Goal: Task Accomplishment & Management: Use online tool/utility

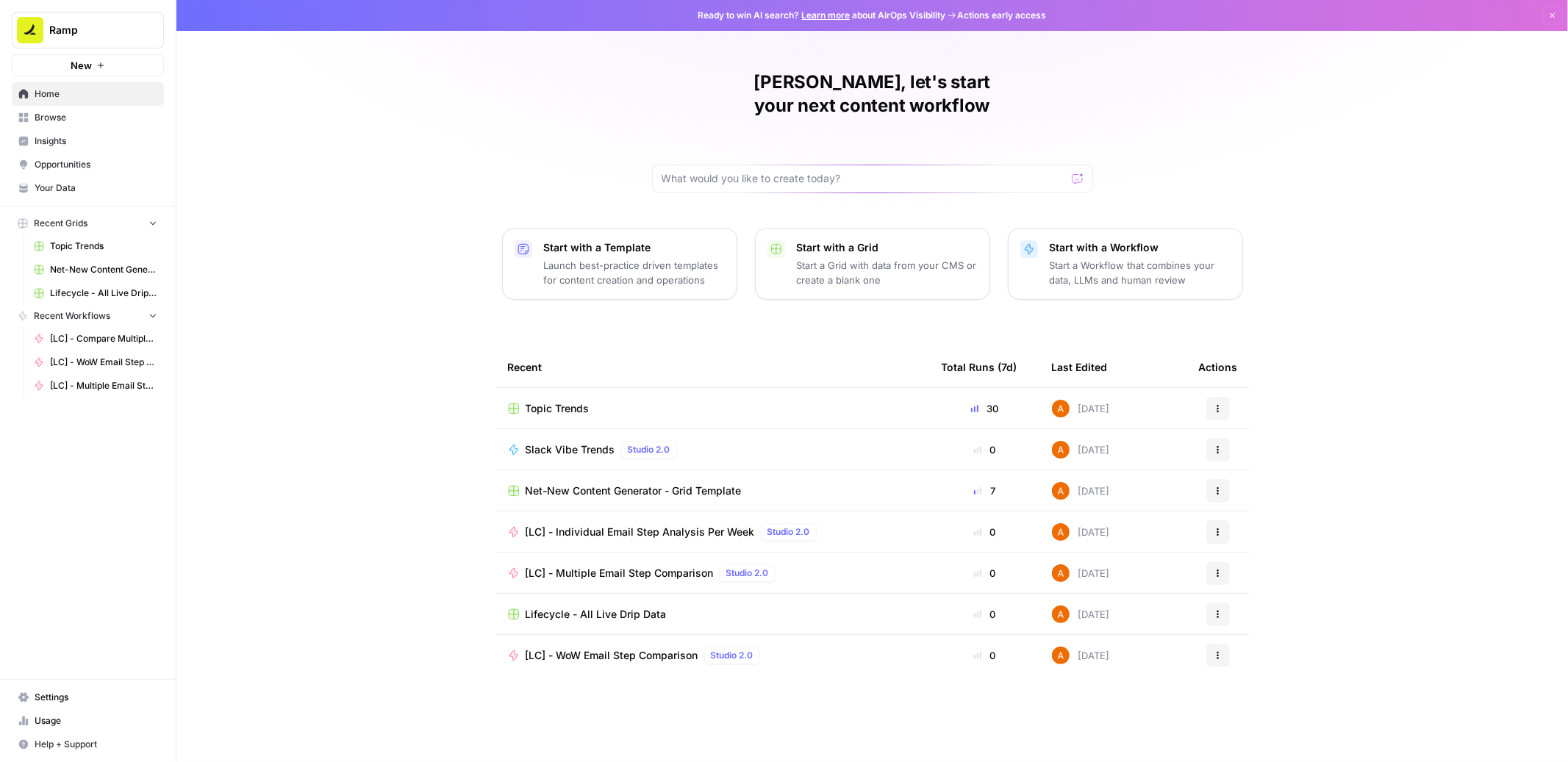
click at [101, 116] on span "Browse" at bounding box center [96, 117] width 123 height 13
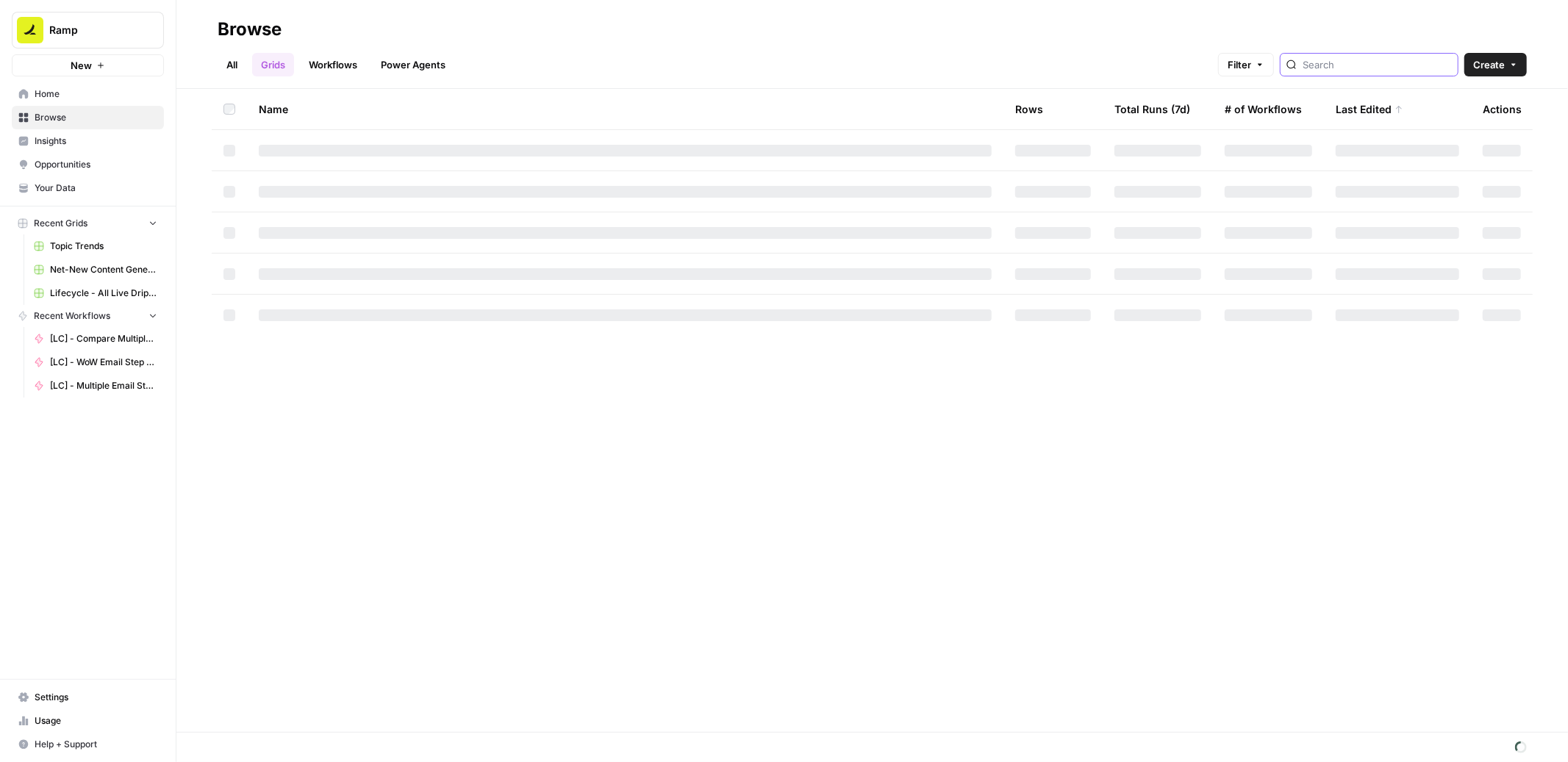
click at [1381, 69] on input "search" at bounding box center [1377, 64] width 150 height 15
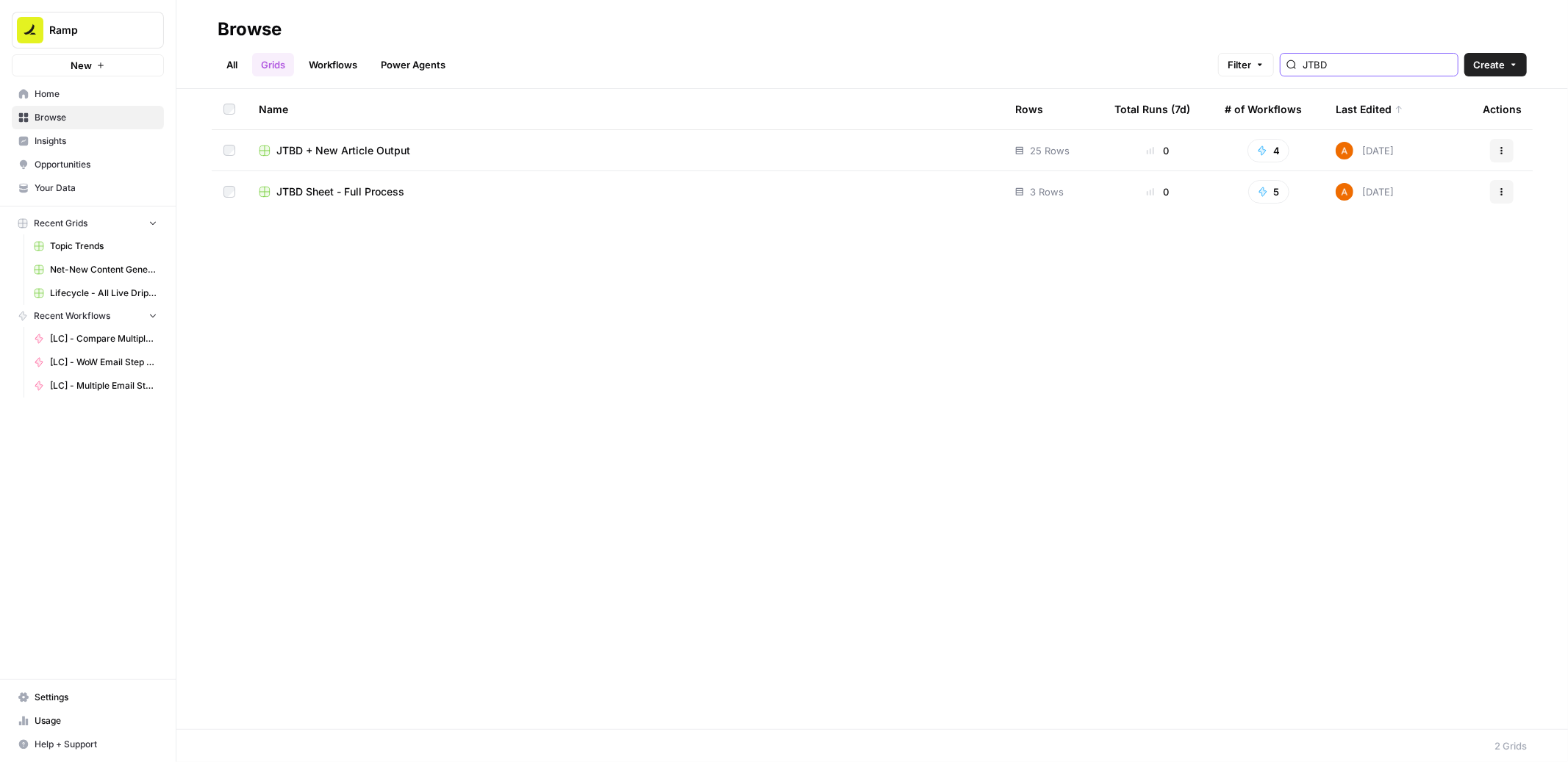
click at [1361, 59] on input "JTBD" at bounding box center [1377, 64] width 150 height 15
type input "net-new"
click at [420, 147] on span "Net-New Content Generator - Grid Template" at bounding box center [384, 151] width 216 height 15
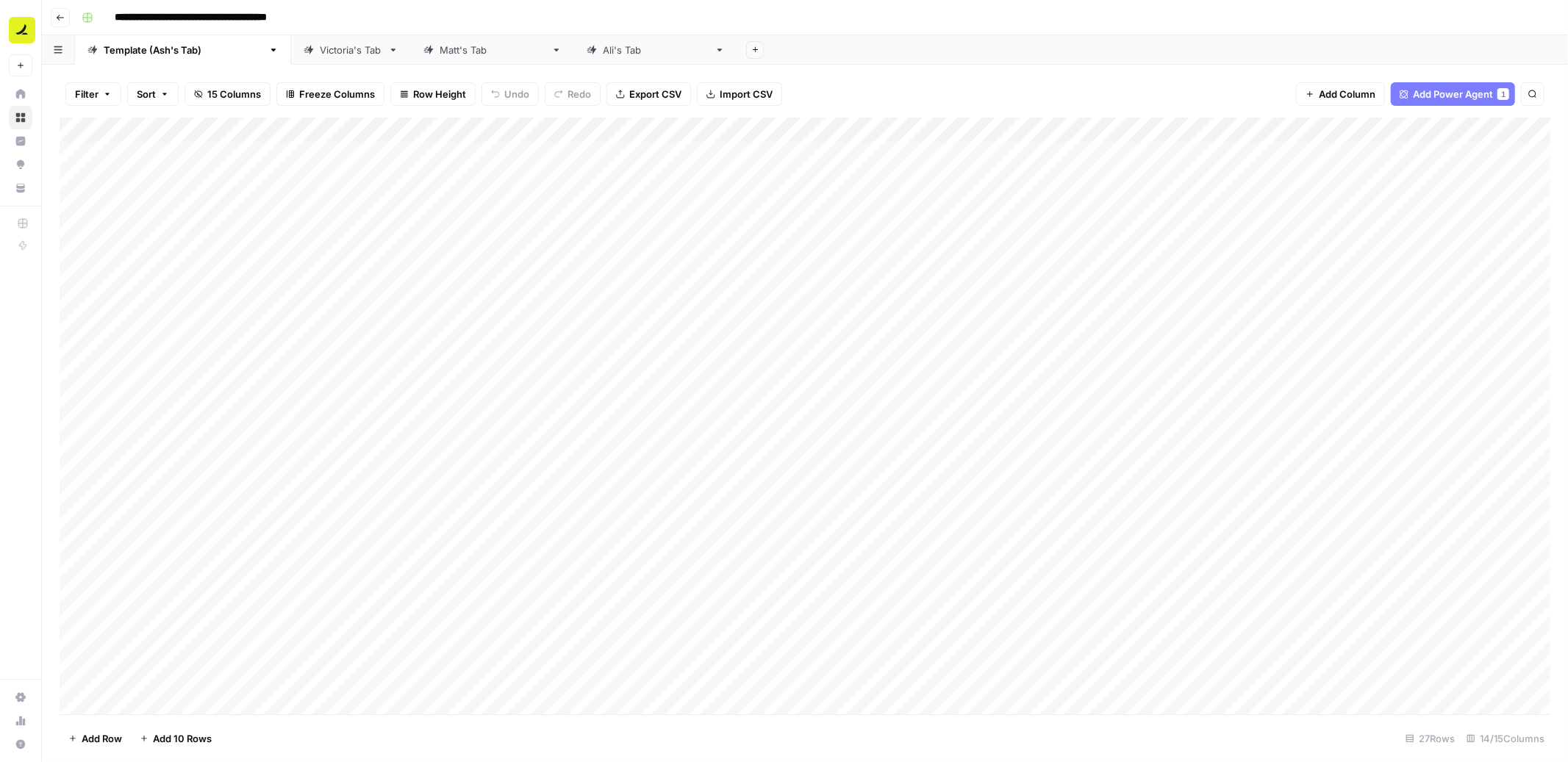
scroll to position [127, 0]
click at [56, 17] on icon "button" at bounding box center [60, 17] width 9 height 9
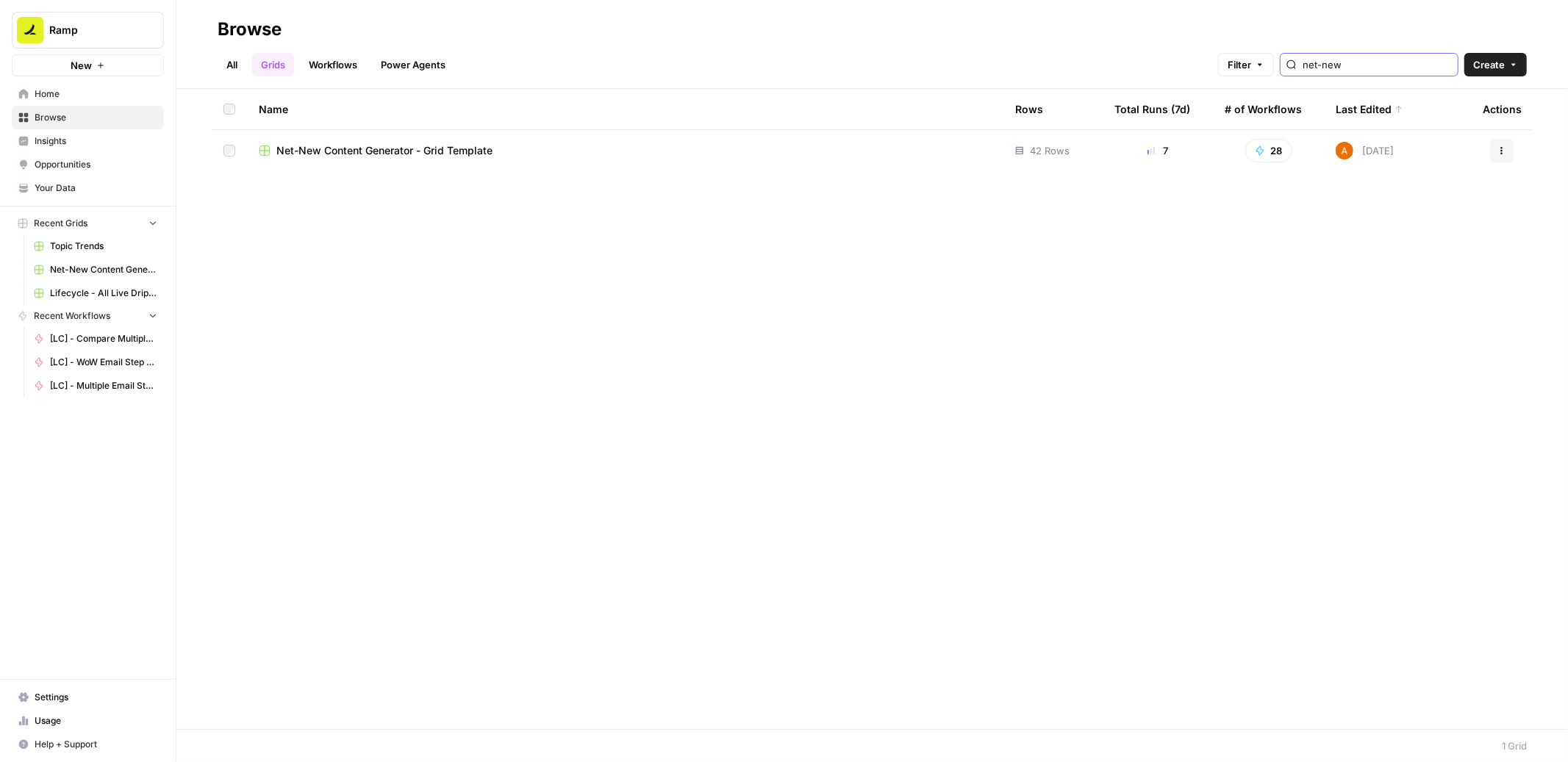
click at [1382, 68] on input "net-new" at bounding box center [1377, 64] width 150 height 15
type input "jtbd"
click at [367, 197] on span "JTBD Sheet - Full Process" at bounding box center [340, 191] width 128 height 15
click at [339, 153] on span "JTBD + New Article Output" at bounding box center [343, 151] width 134 height 15
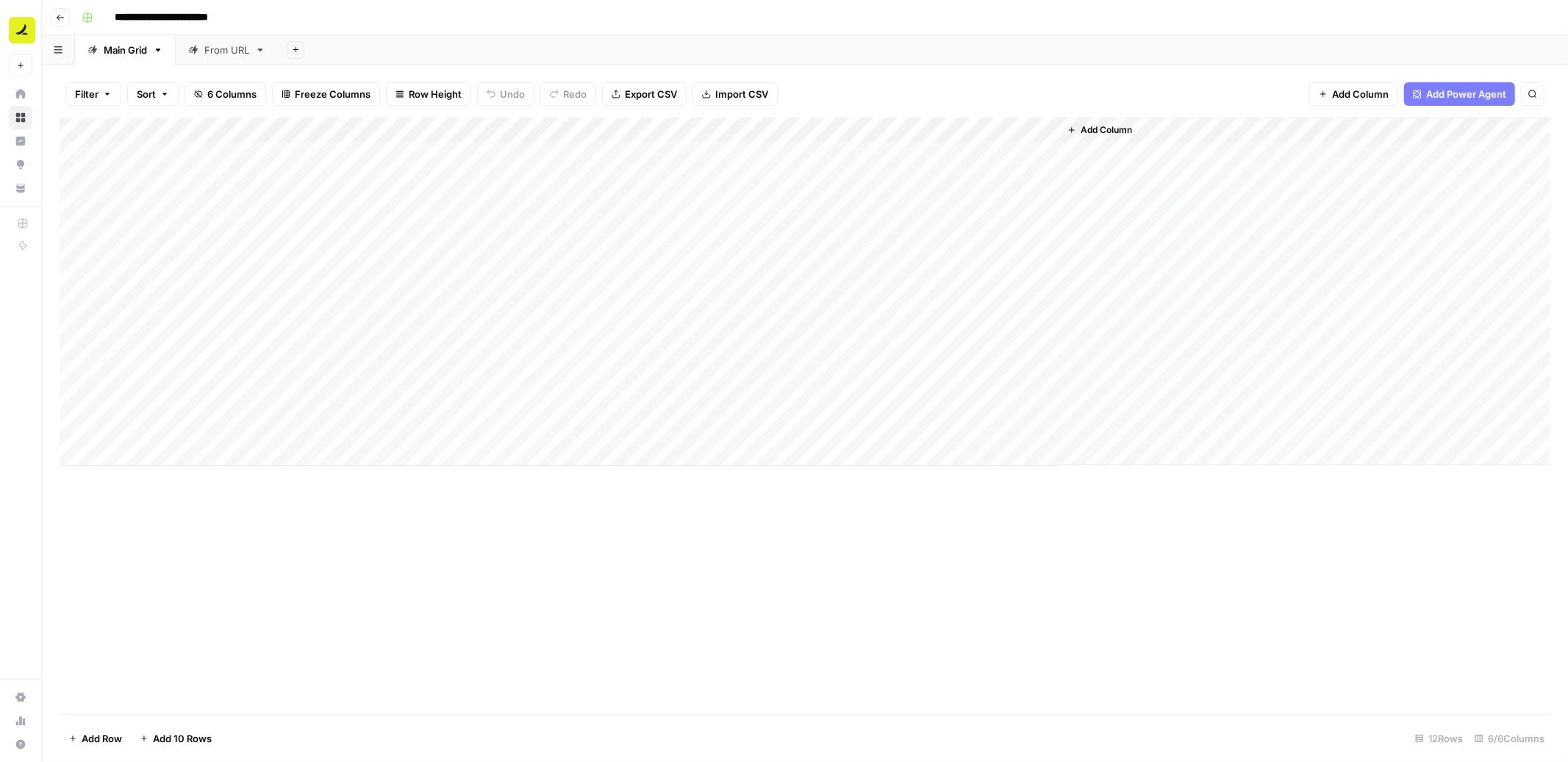
click at [234, 52] on div "From URL" at bounding box center [226, 50] width 45 height 15
click at [143, 49] on div "Main Grid" at bounding box center [125, 50] width 43 height 15
click at [223, 52] on div "From URL" at bounding box center [226, 50] width 45 height 15
click at [977, 155] on div "Add Column" at bounding box center [805, 304] width 1490 height 373
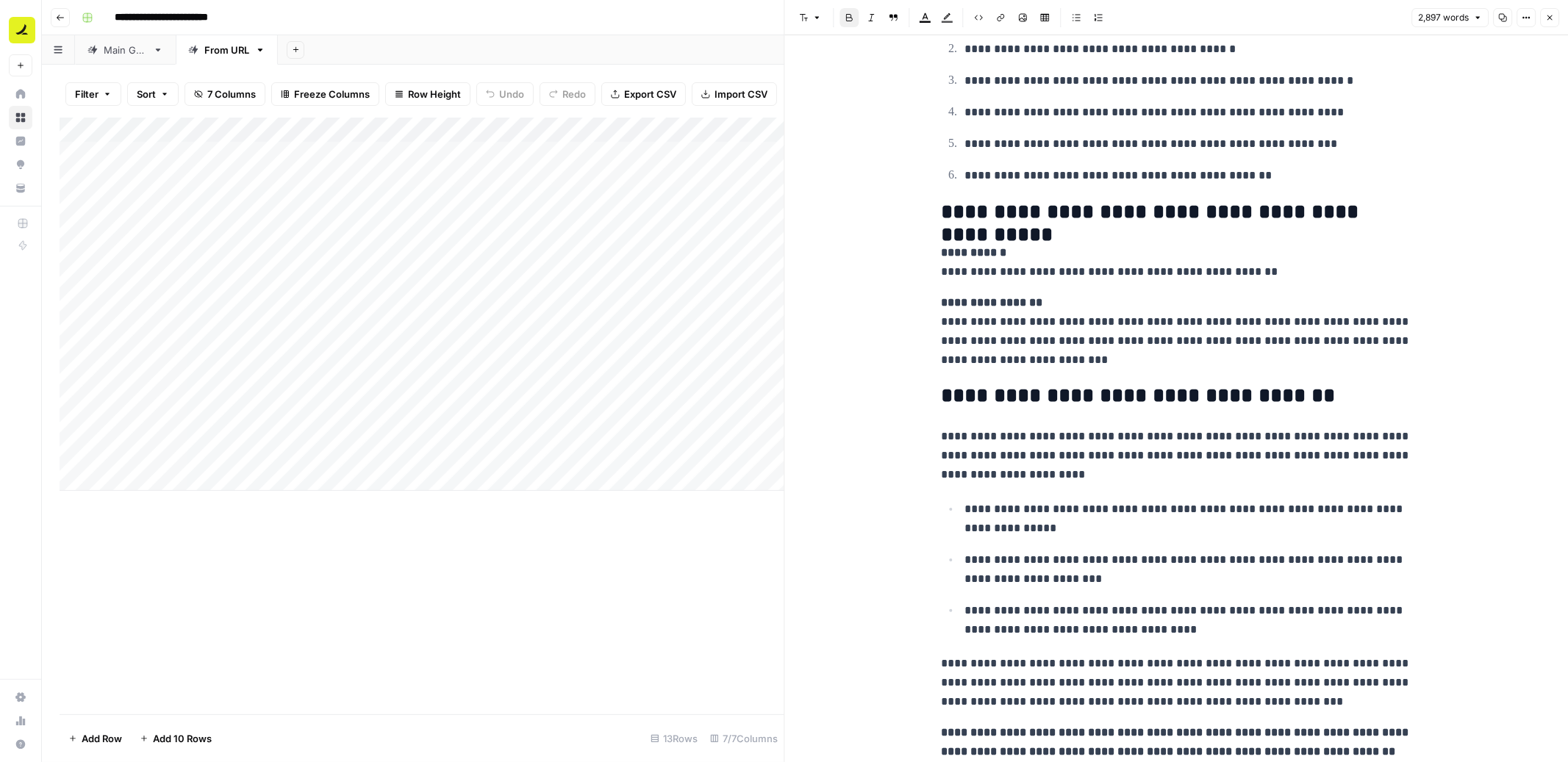
scroll to position [9004, 0]
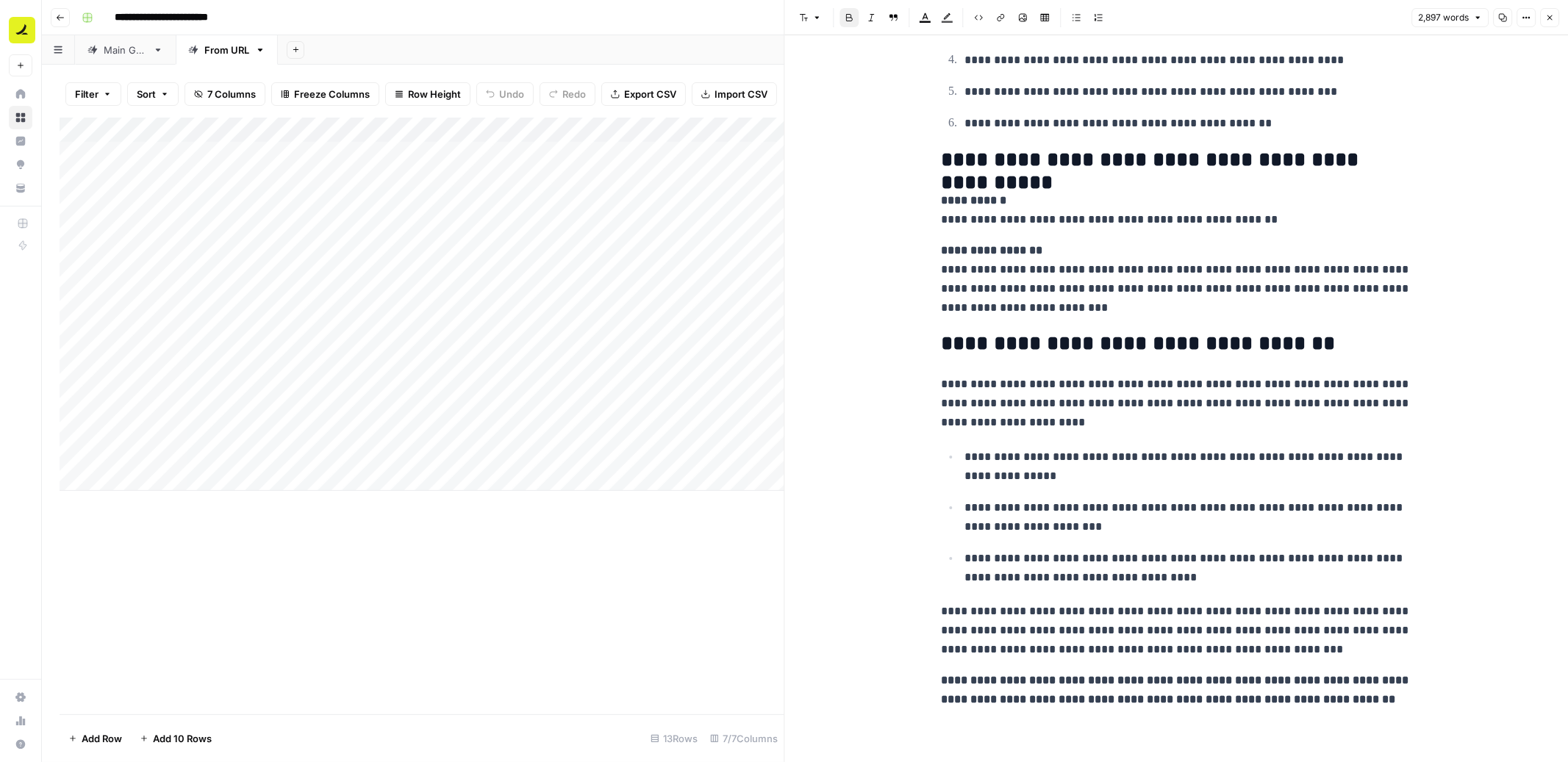
click at [1551, 13] on icon "button" at bounding box center [1549, 17] width 9 height 9
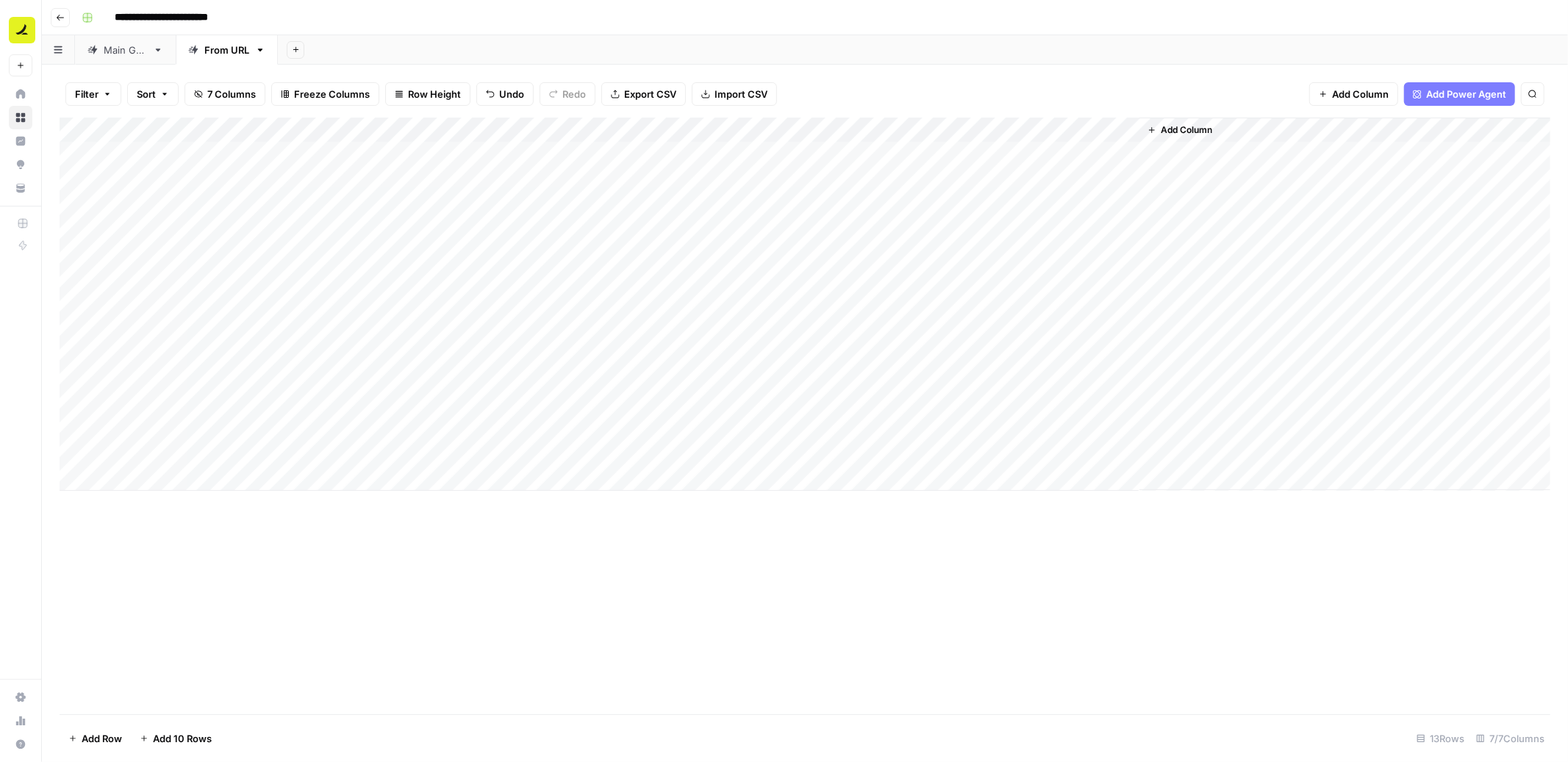
click at [1002, 151] on div "Add Column" at bounding box center [805, 304] width 1490 height 373
click at [1002, 151] on div at bounding box center [995, 154] width 142 height 27
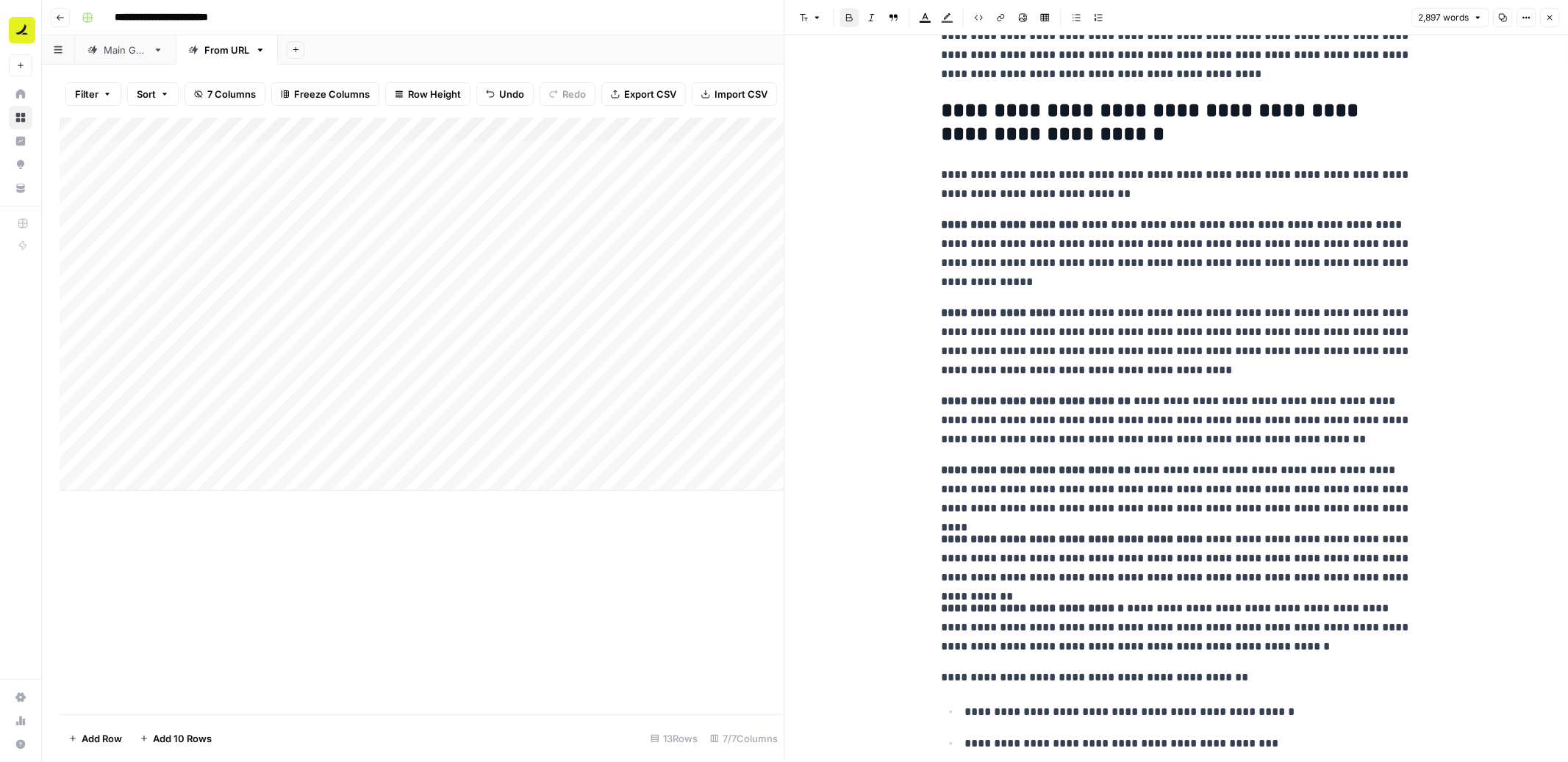
scroll to position [795, 0]
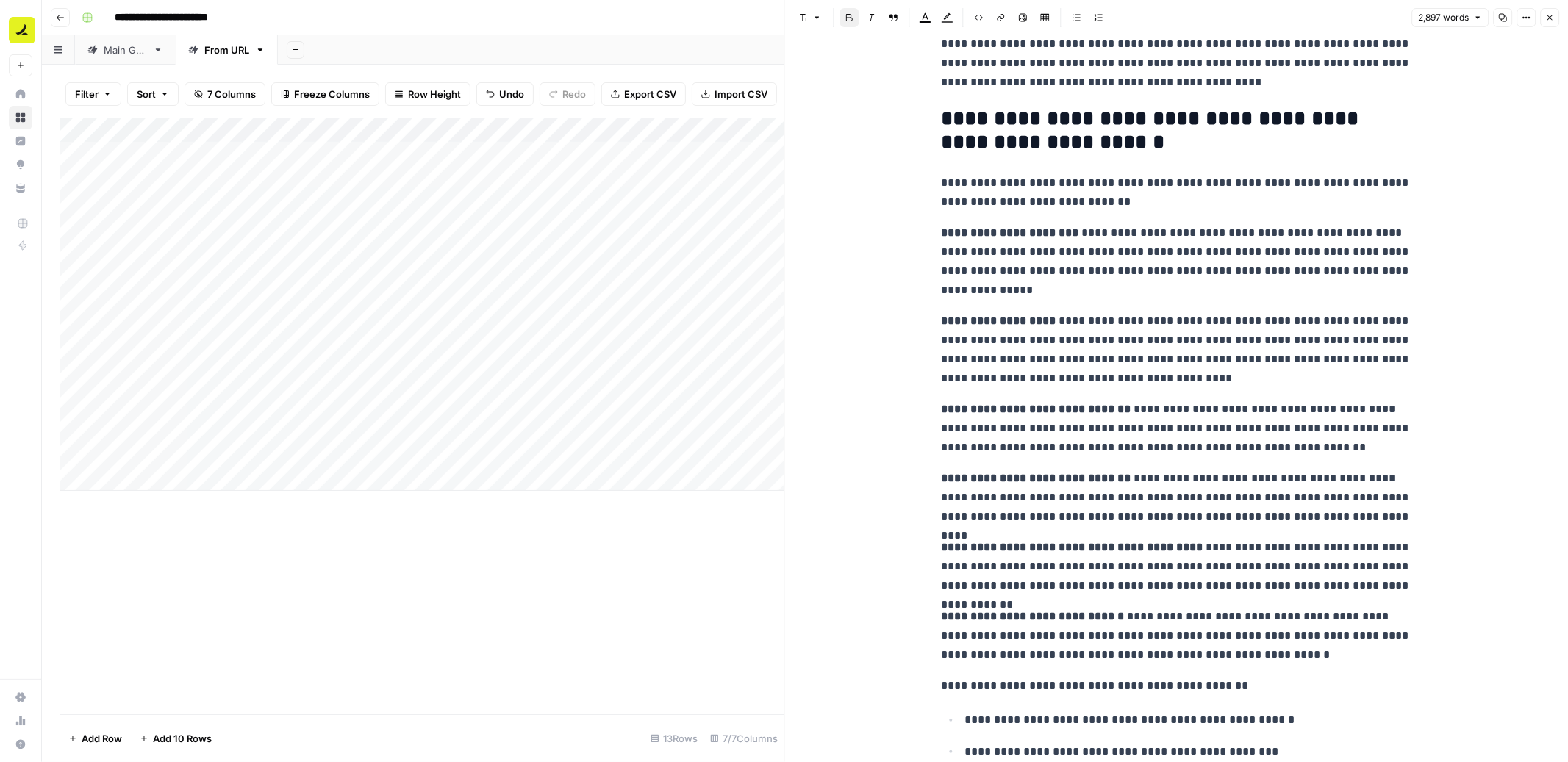
click at [1553, 20] on icon "button" at bounding box center [1549, 17] width 9 height 9
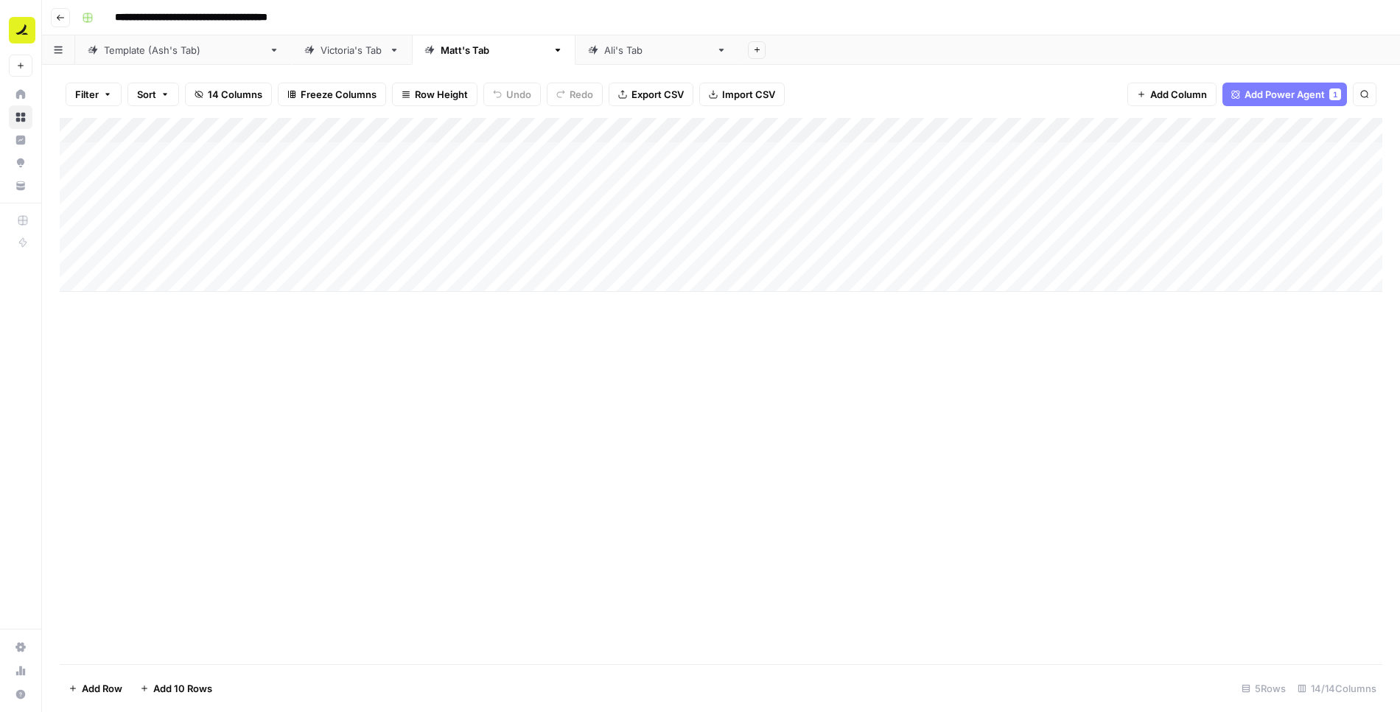
click at [147, 49] on div "Template ([PERSON_NAME]'s Tab)" at bounding box center [183, 50] width 159 height 15
click at [174, 632] on div "Add Column" at bounding box center [721, 391] width 1322 height 547
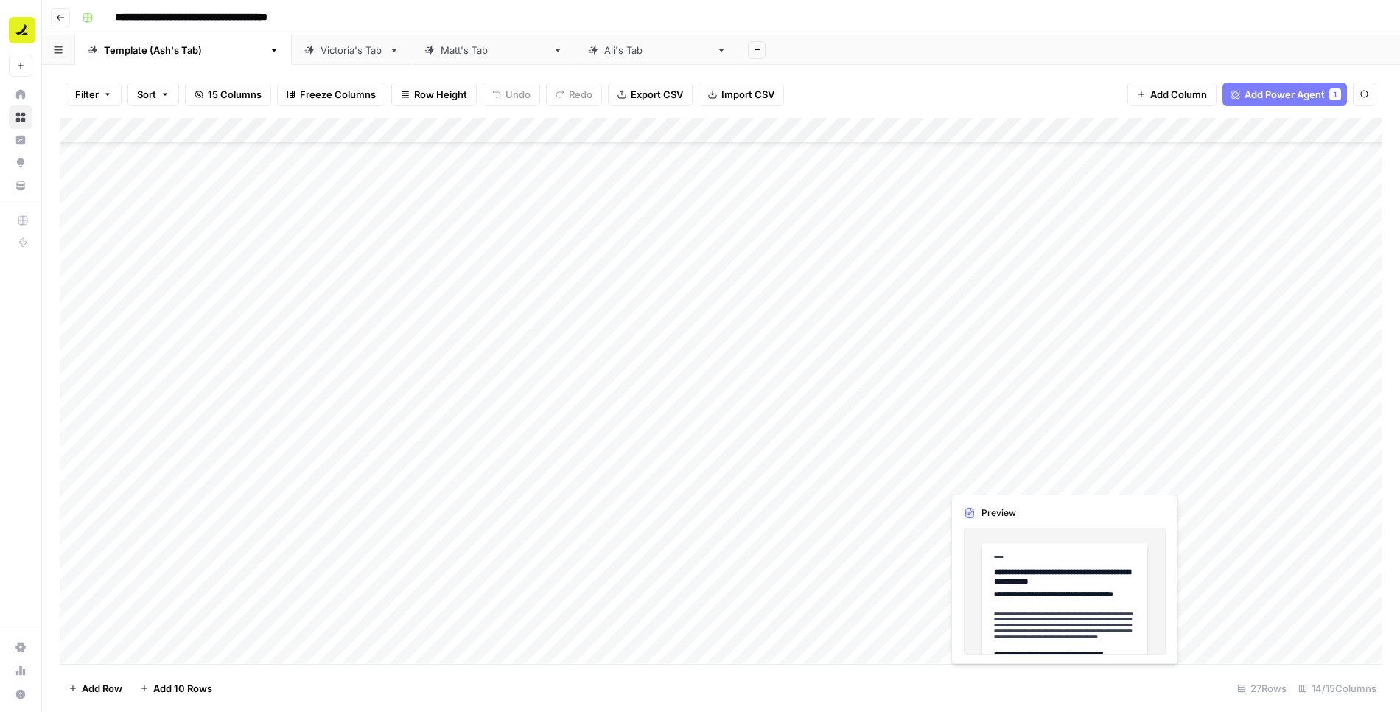
click at [981, 479] on div "Add Column" at bounding box center [721, 391] width 1322 height 547
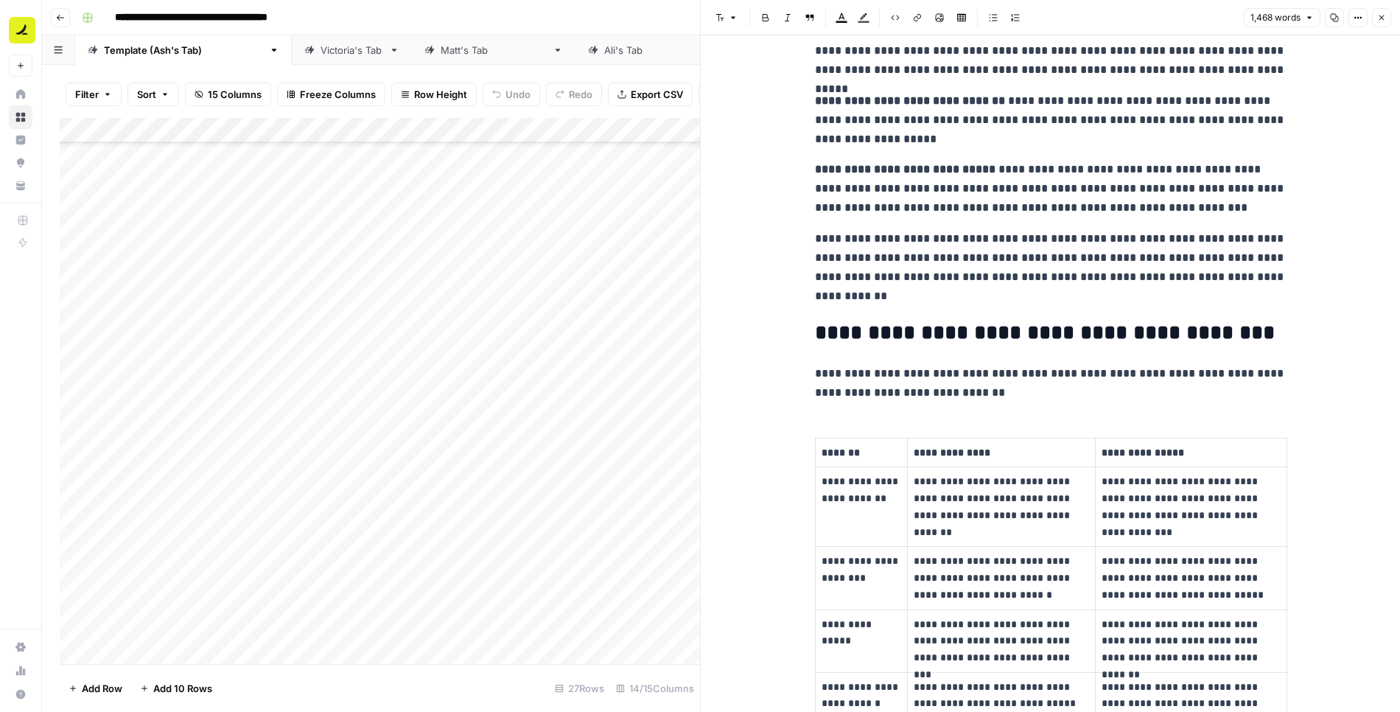
scroll to position [444, 0]
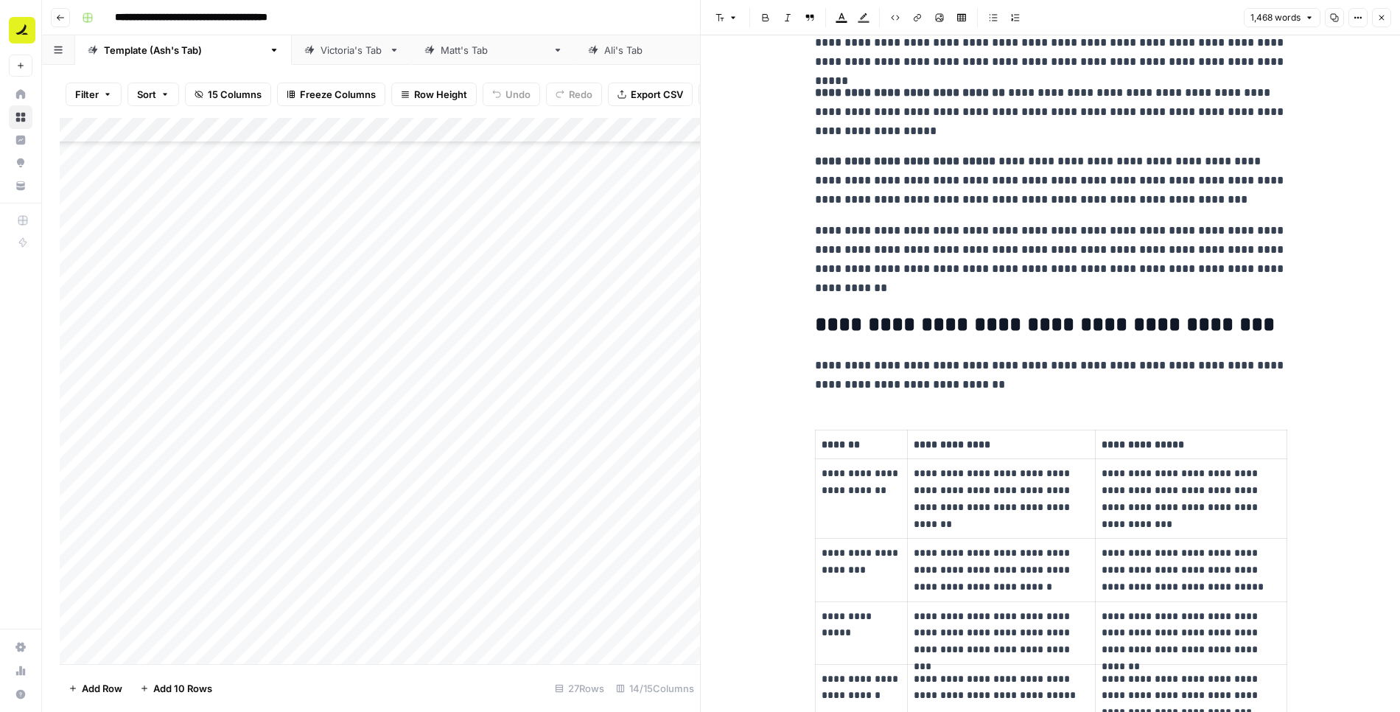
click at [1389, 18] on button "Close" at bounding box center [1381, 17] width 19 height 19
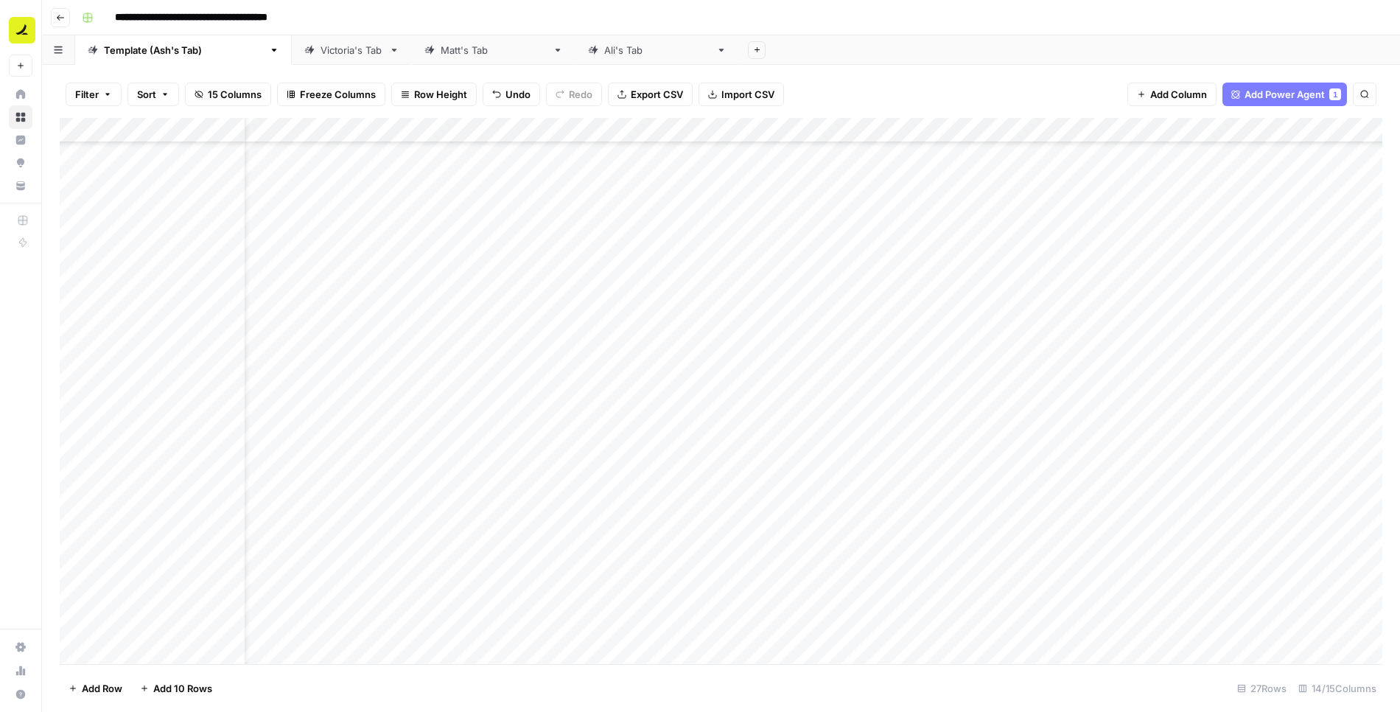
scroll to position [178, 0]
click at [441, 46] on div "[PERSON_NAME]'s Tab" at bounding box center [494, 50] width 106 height 15
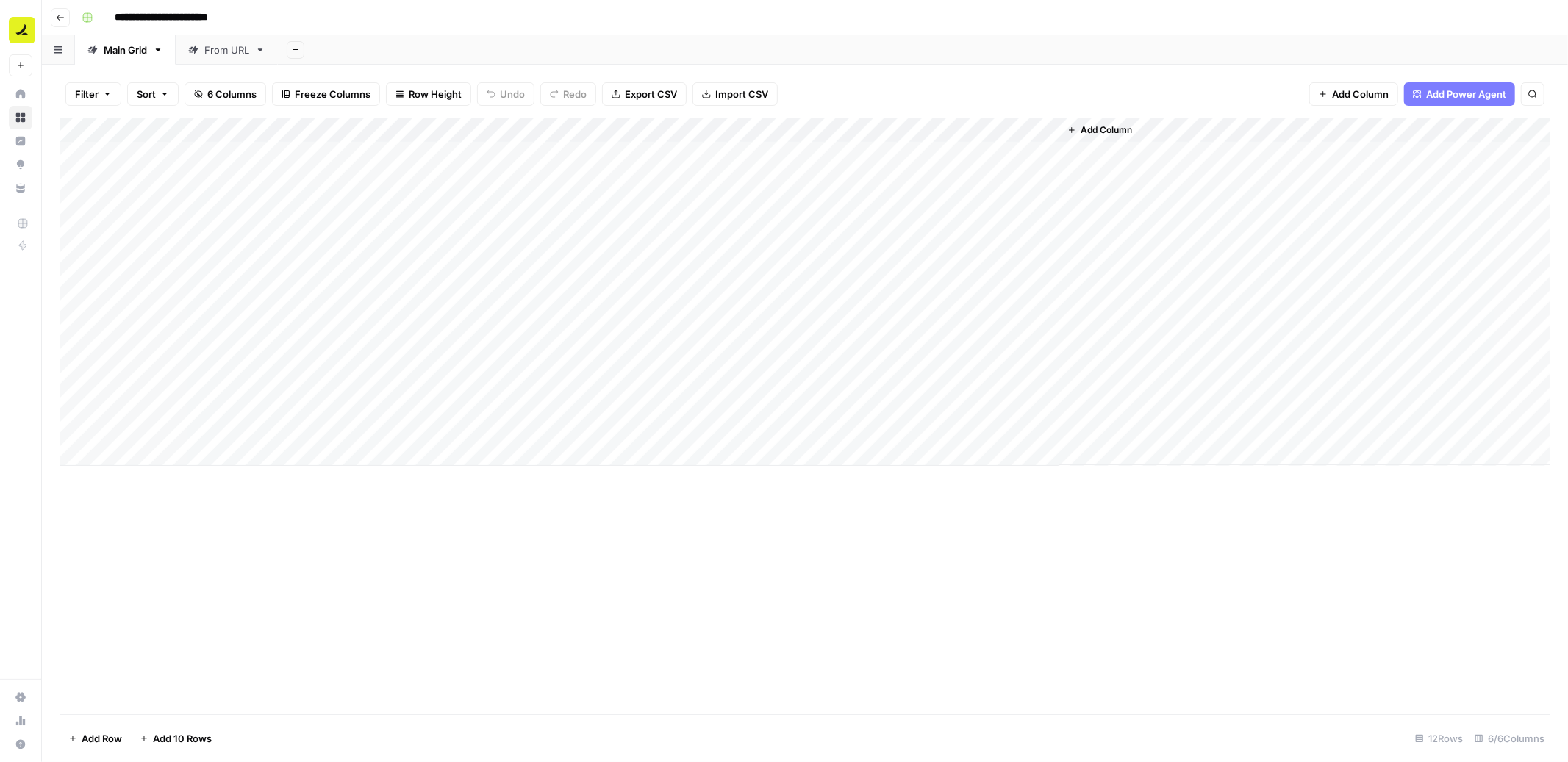
click at [244, 45] on div "From URL" at bounding box center [226, 50] width 45 height 15
click at [969, 258] on div "Add Column" at bounding box center [805, 304] width 1490 height 373
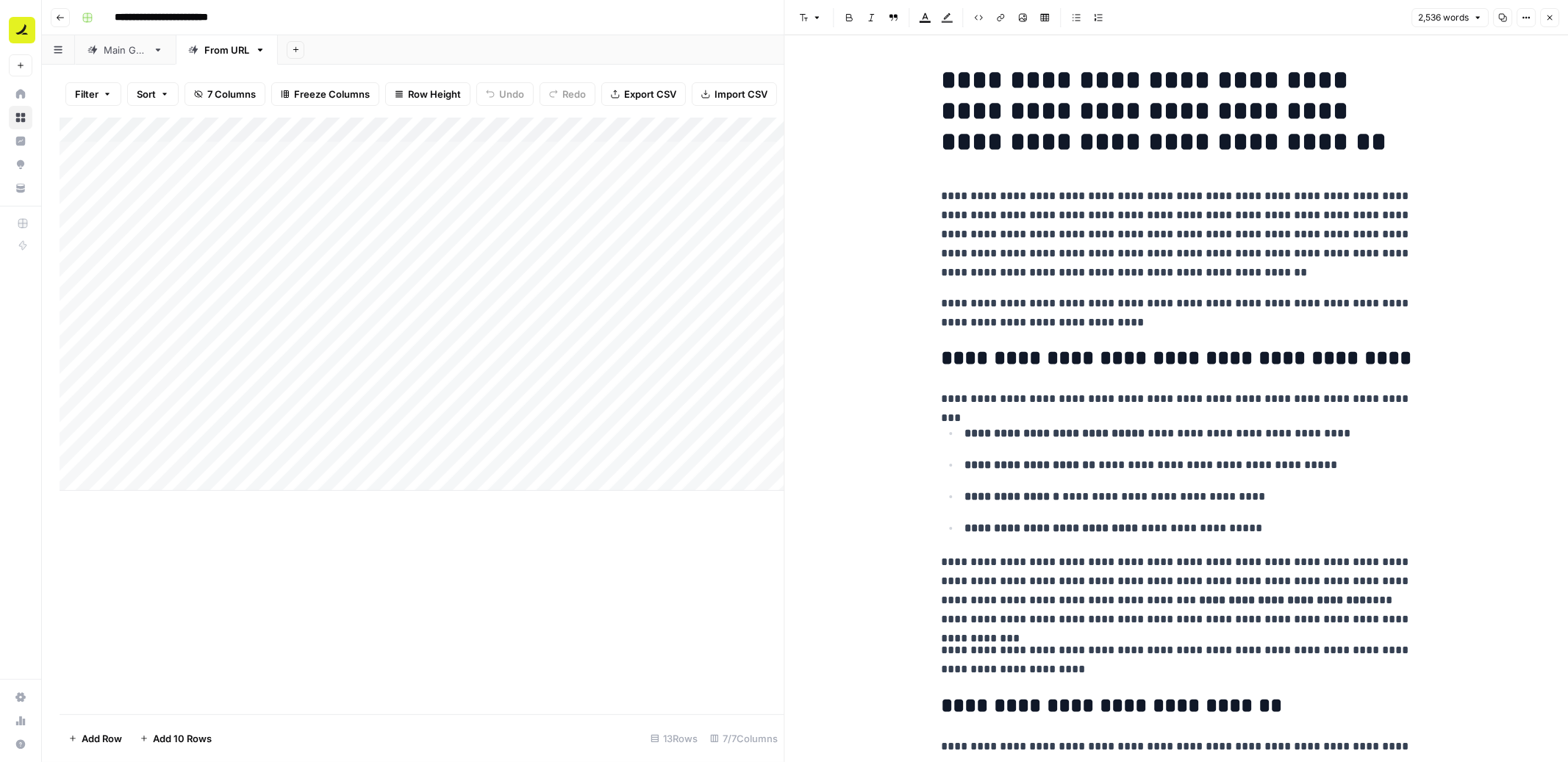
click at [1551, 22] on button "Close" at bounding box center [1549, 17] width 19 height 19
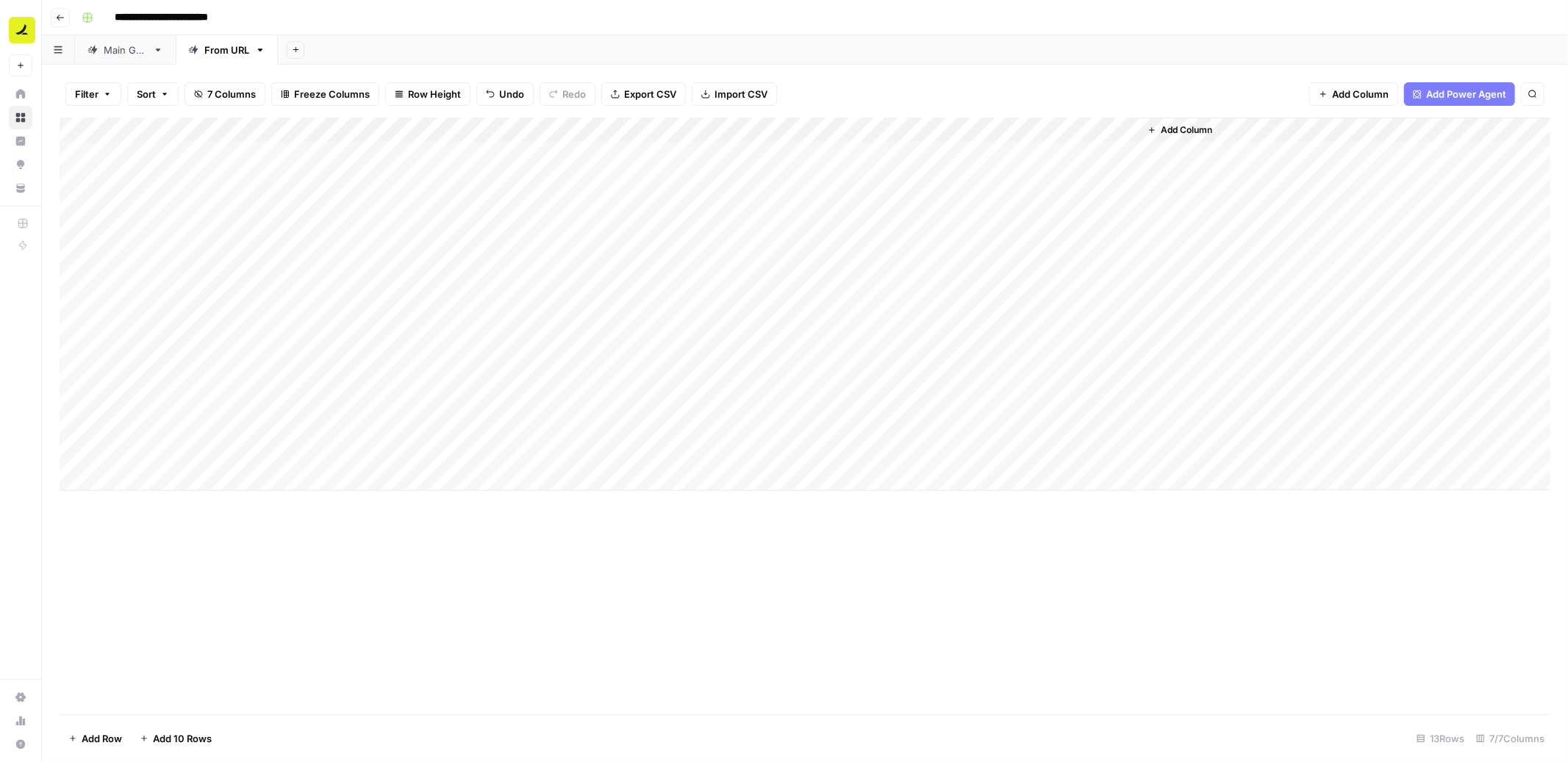
click at [976, 286] on div "Add Column" at bounding box center [805, 304] width 1490 height 373
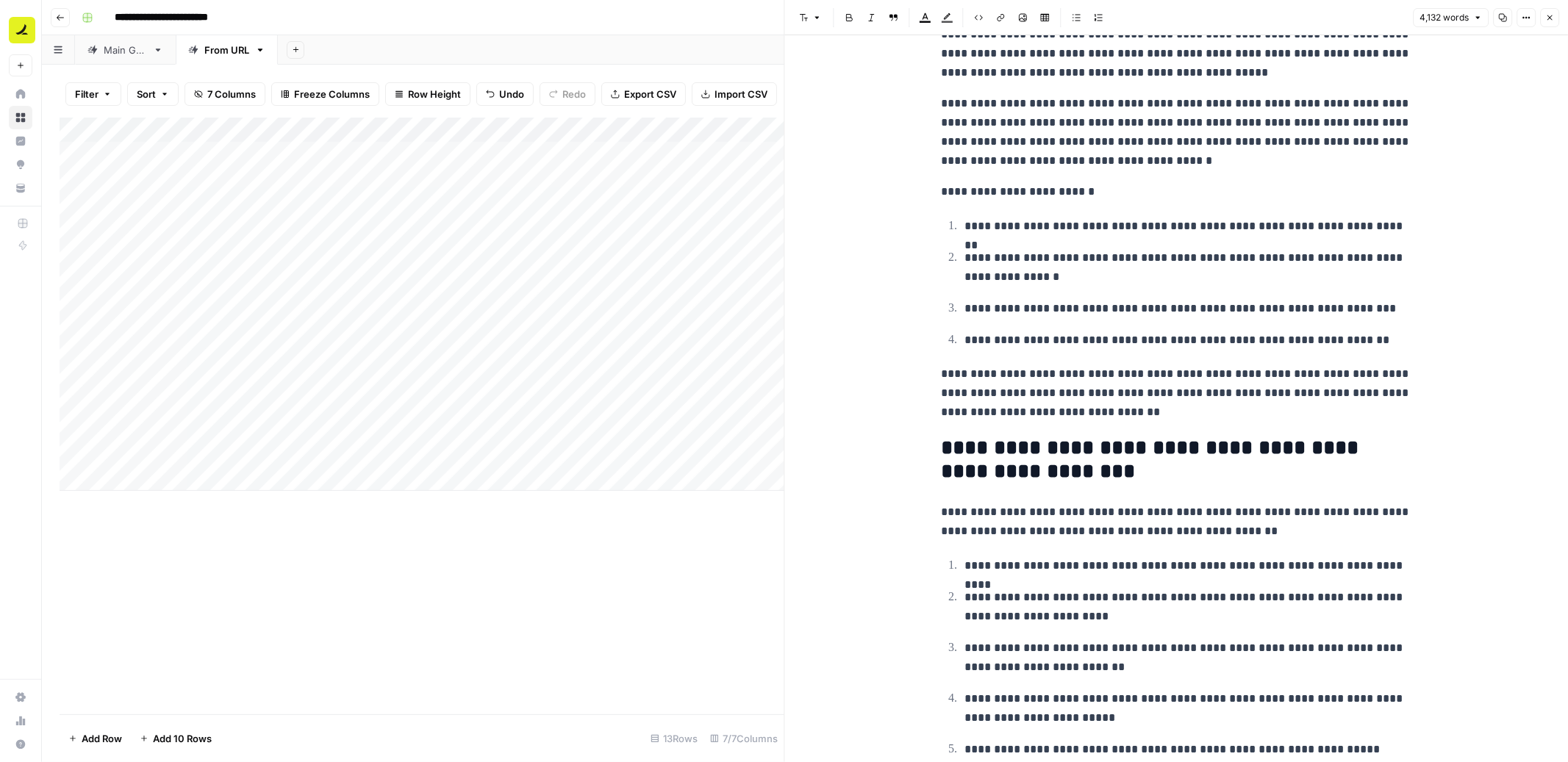
scroll to position [11410, 0]
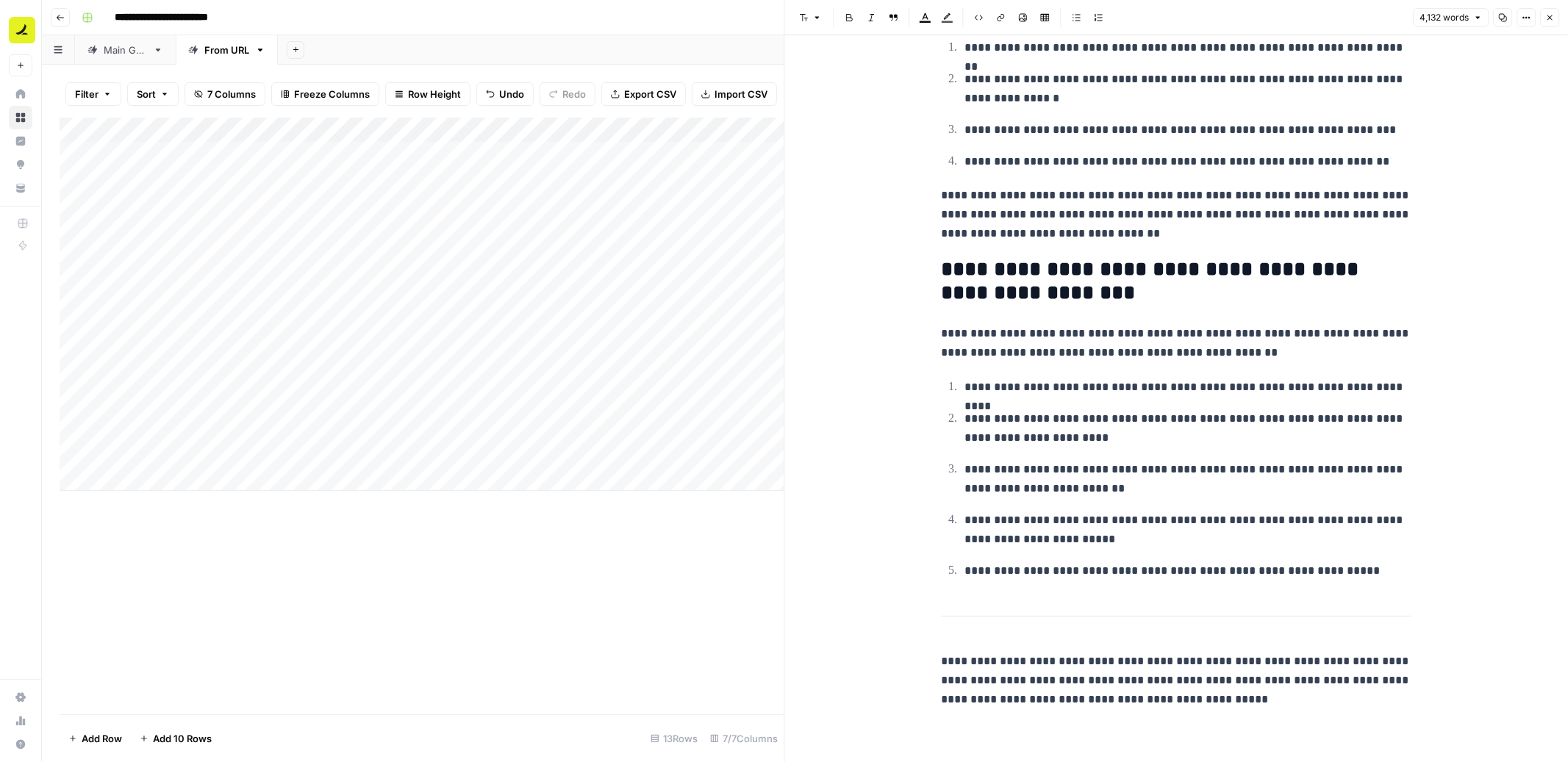
click at [1556, 20] on button "Close" at bounding box center [1549, 17] width 19 height 19
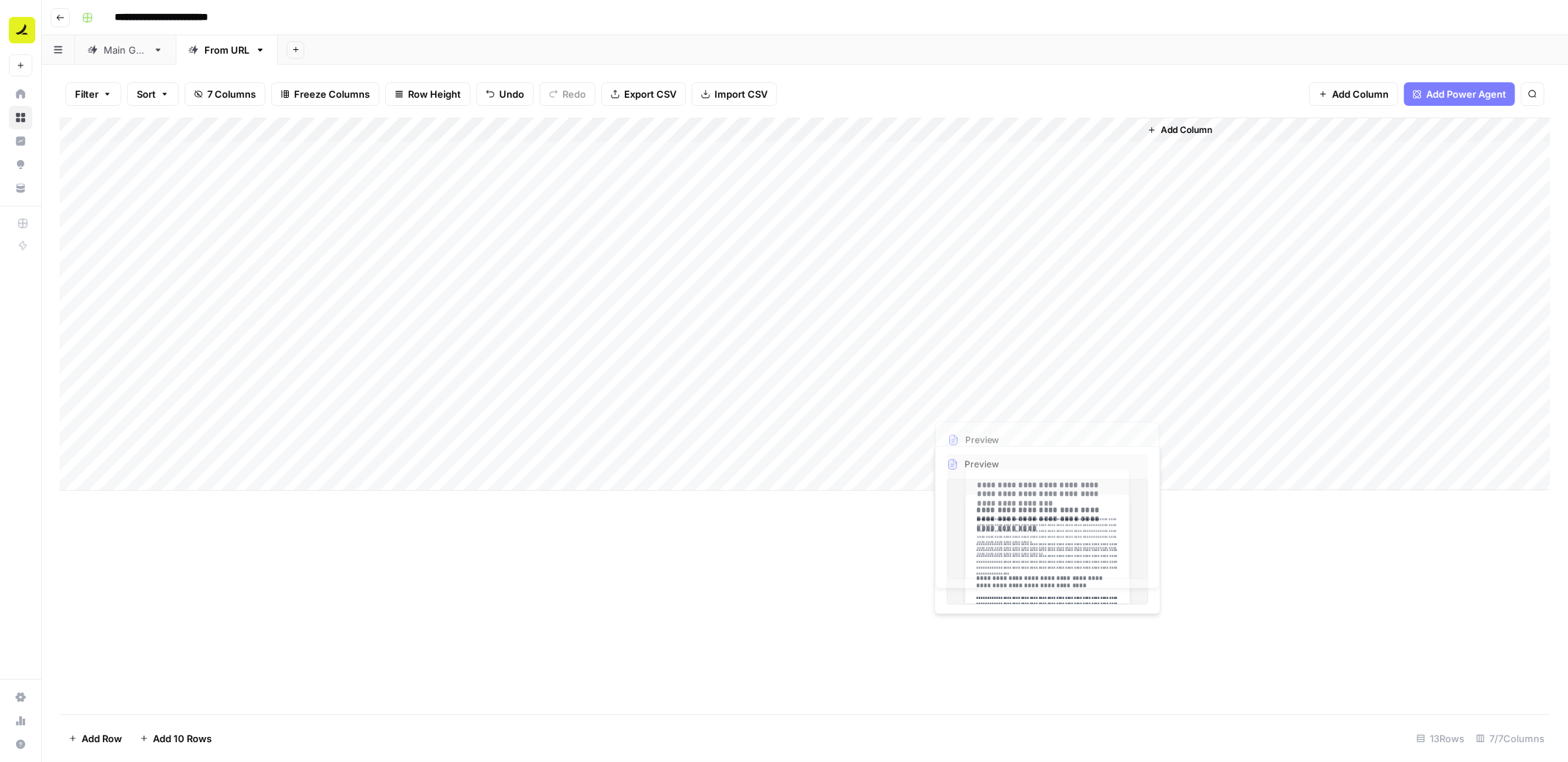
click at [976, 378] on div "Add Column" at bounding box center [805, 304] width 1490 height 373
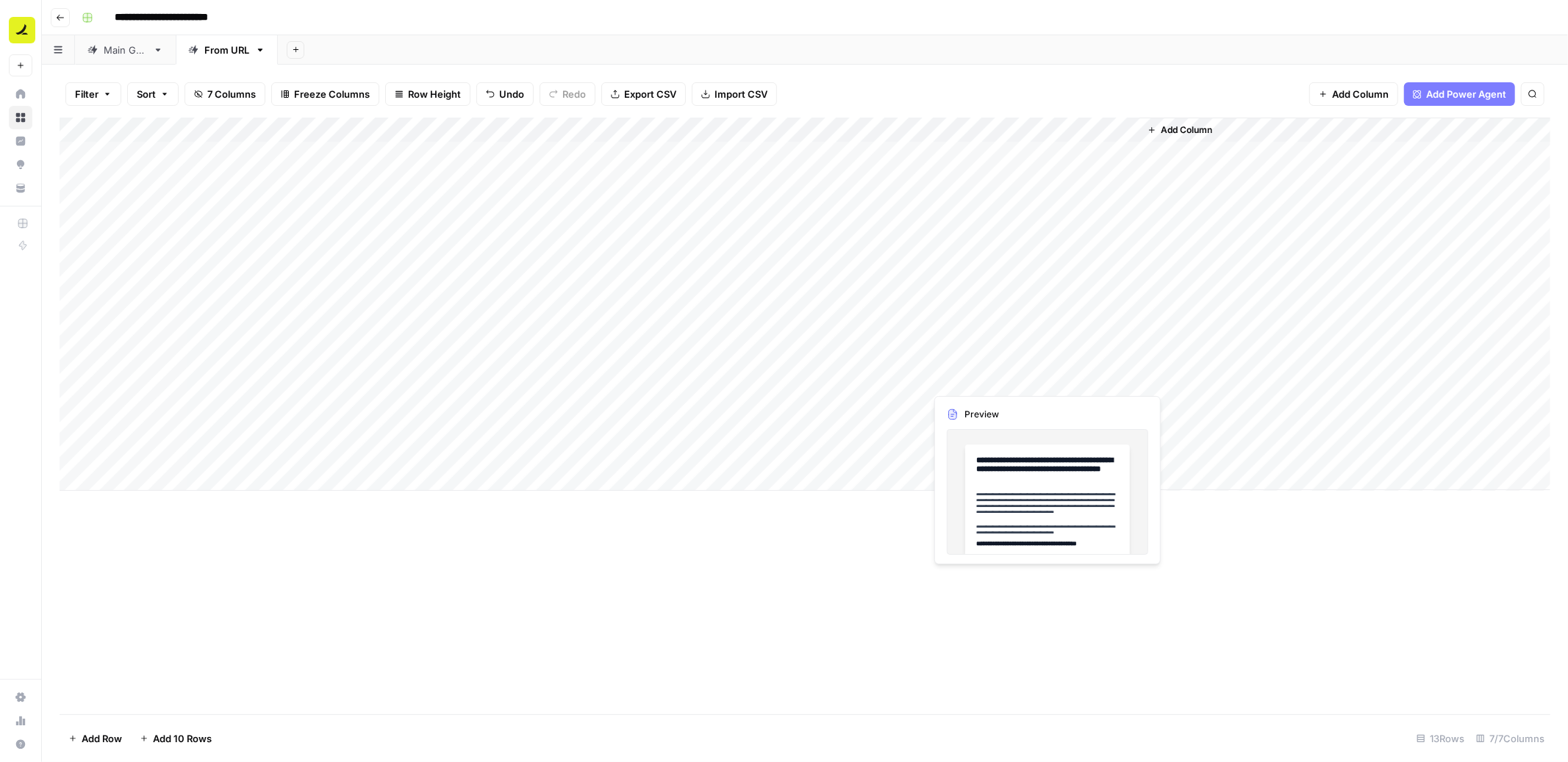
click at [976, 378] on div "Add Column" at bounding box center [805, 304] width 1490 height 373
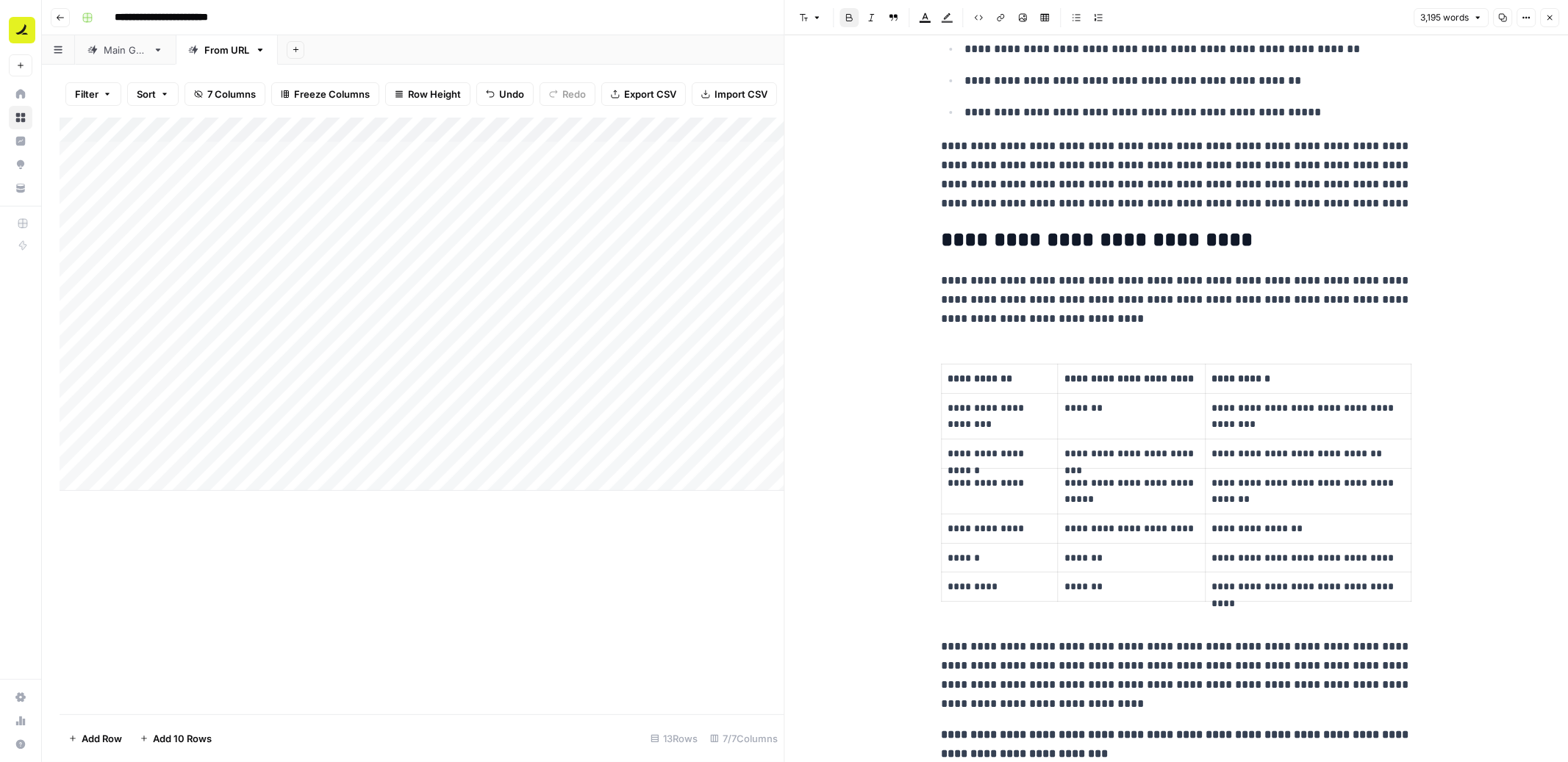
scroll to position [11342, 0]
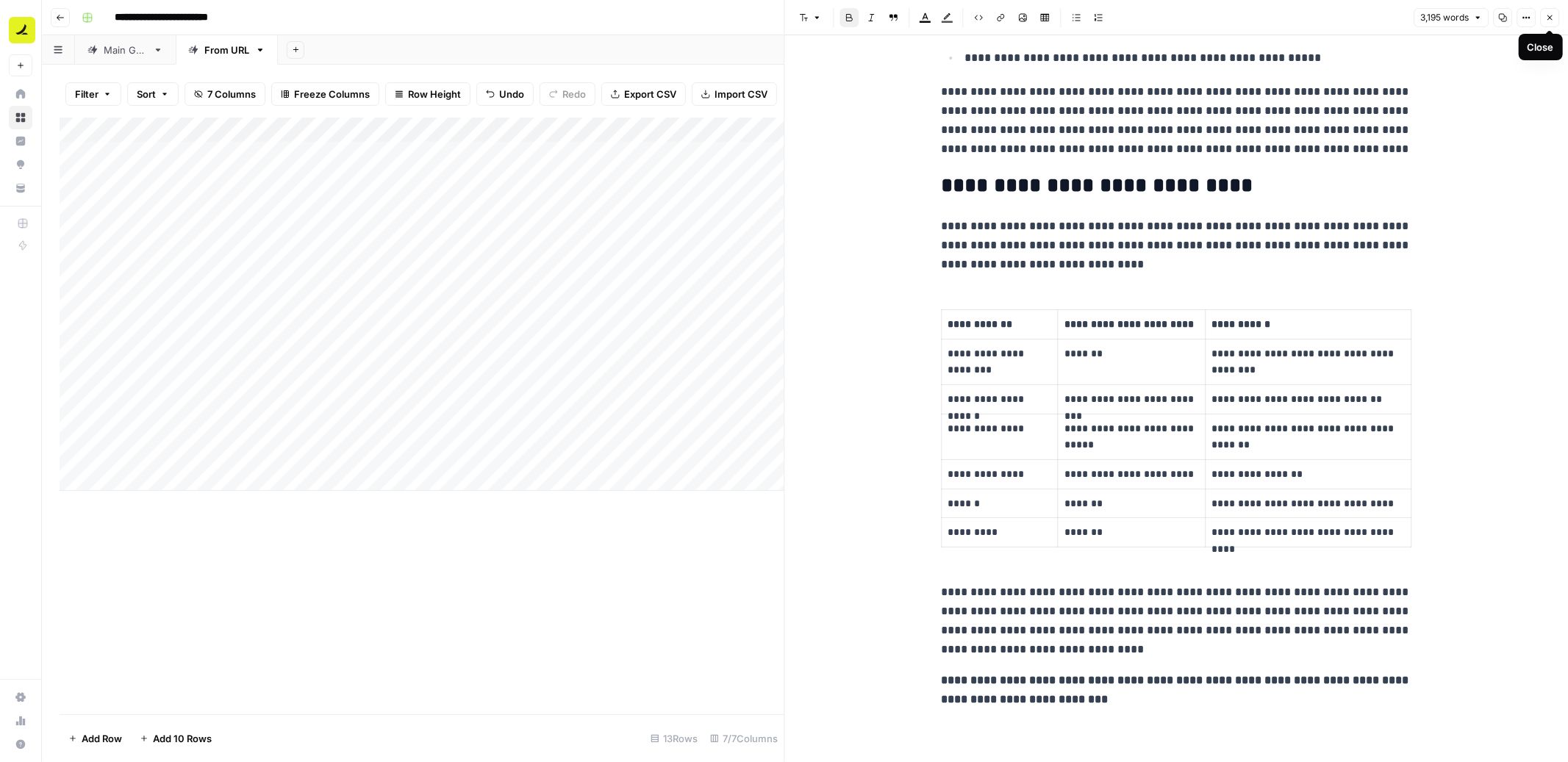
click at [1554, 21] on button "Close" at bounding box center [1549, 17] width 19 height 19
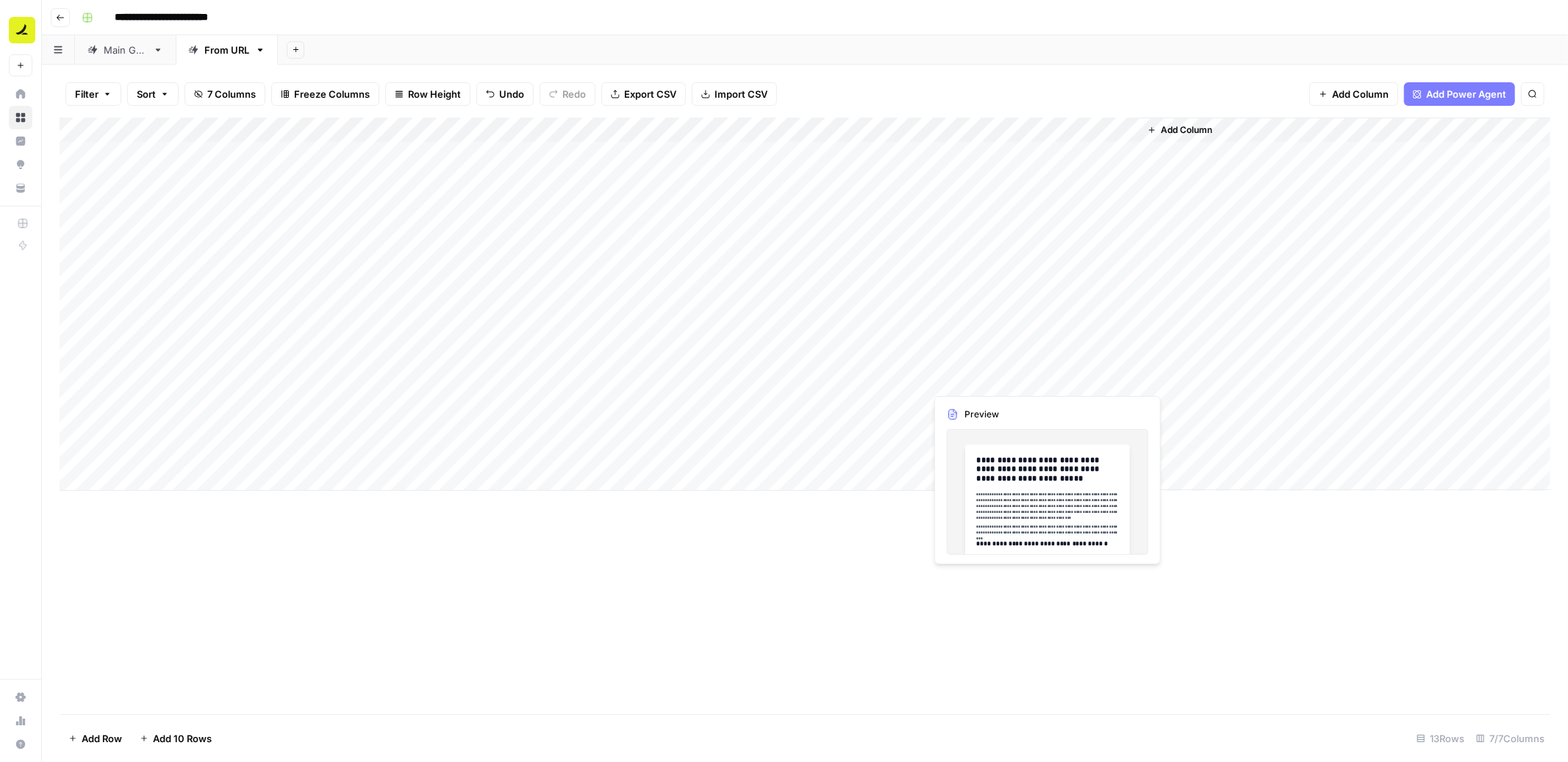
click at [961, 379] on div "Add Column" at bounding box center [805, 304] width 1490 height 373
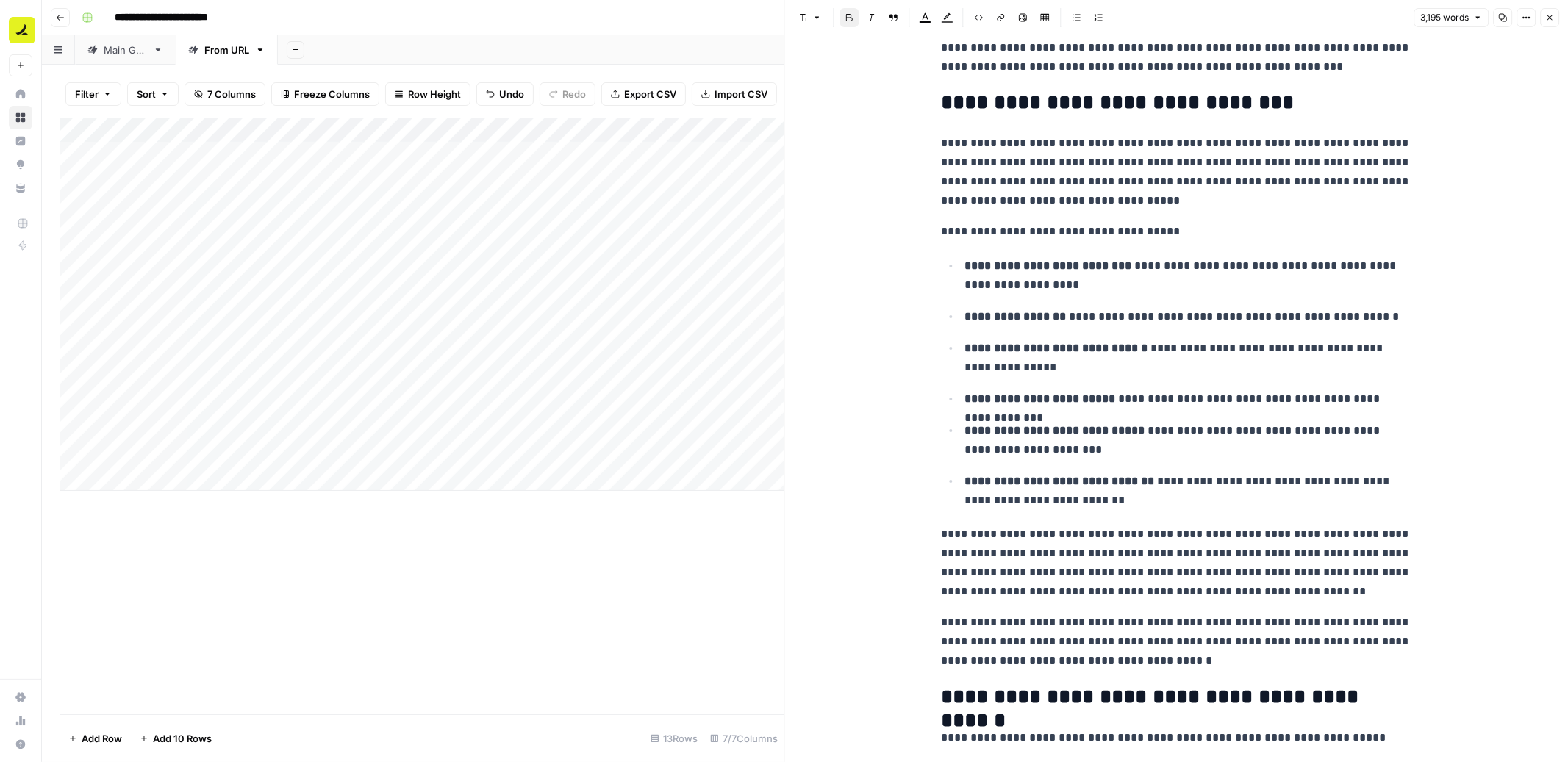
scroll to position [2539, 0]
click at [1291, 409] on ul "**********" at bounding box center [1176, 381] width 471 height 254
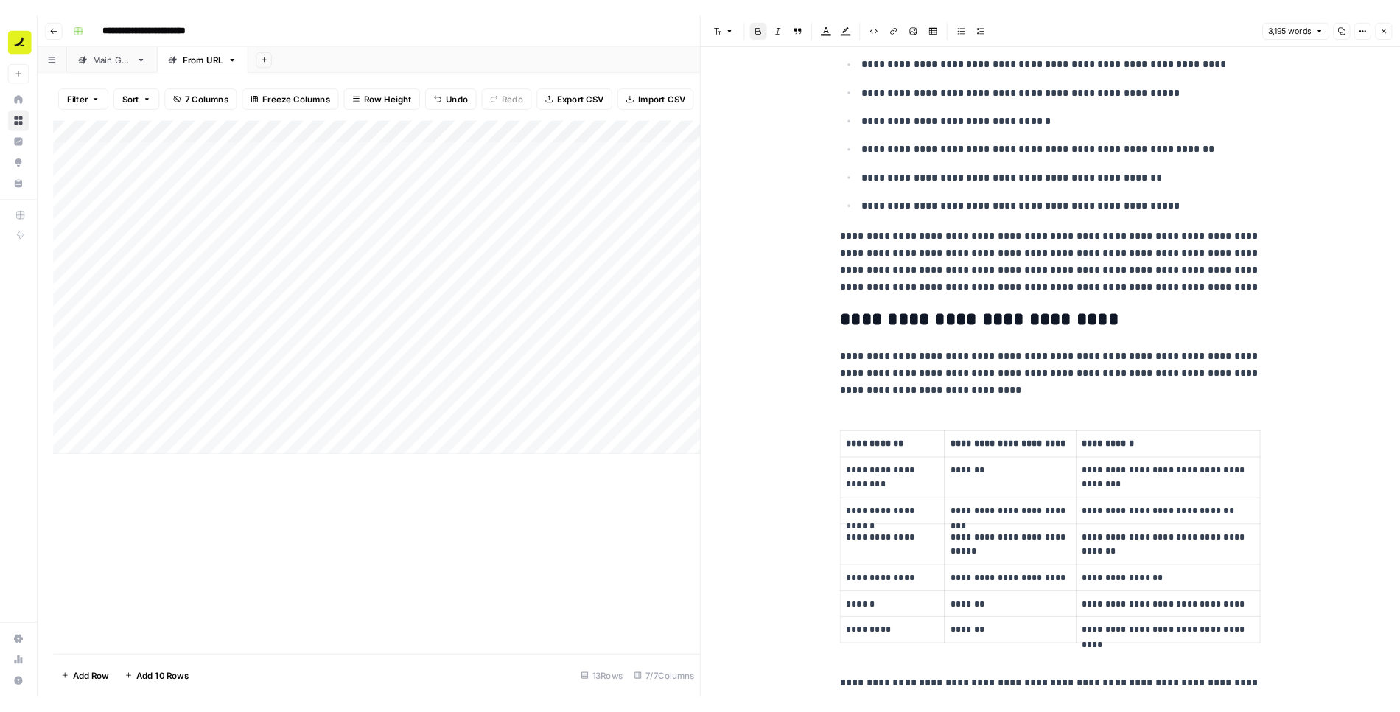
scroll to position [11372, 0]
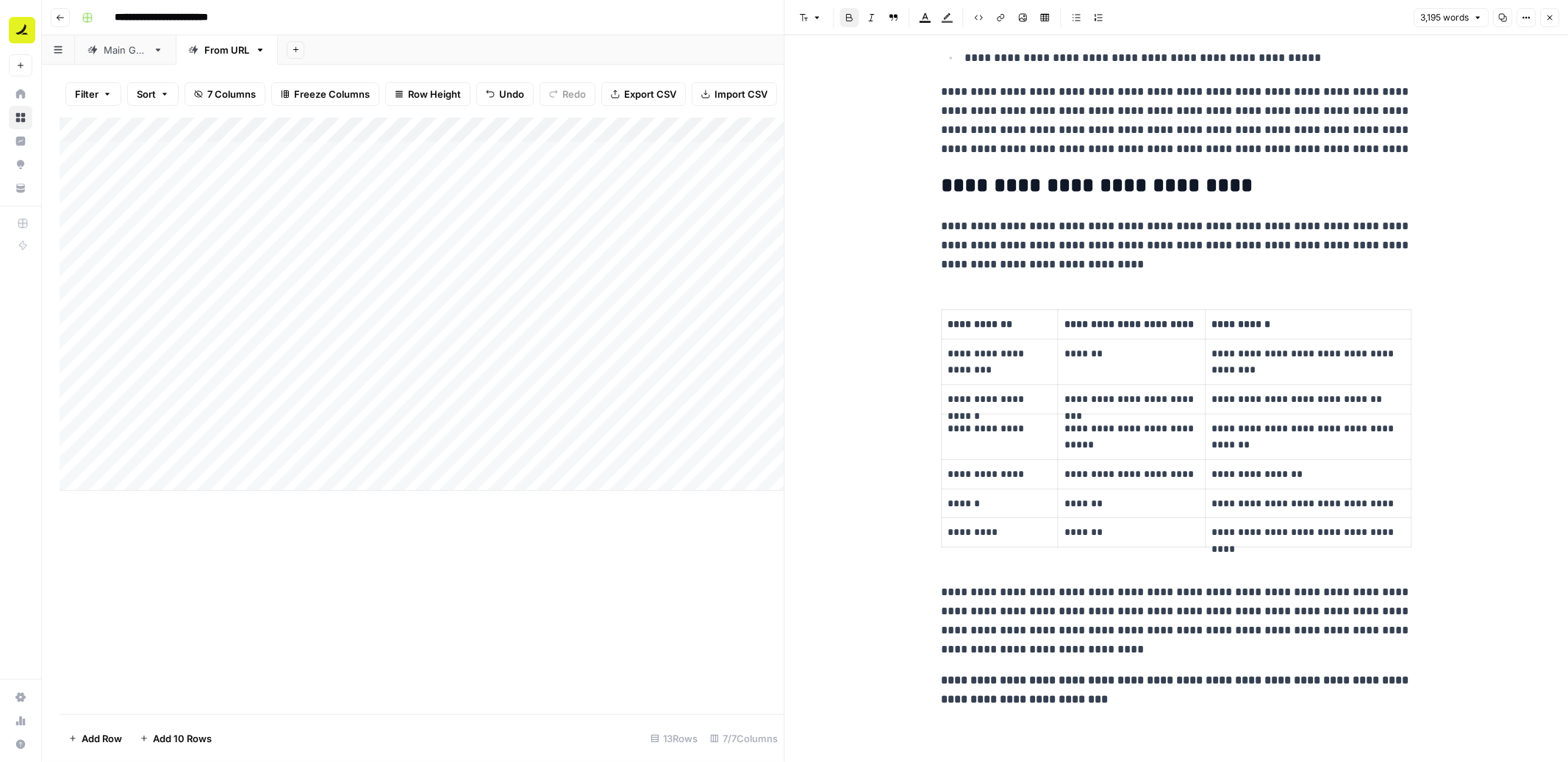
click at [1545, 22] on button "Close" at bounding box center [1549, 17] width 19 height 19
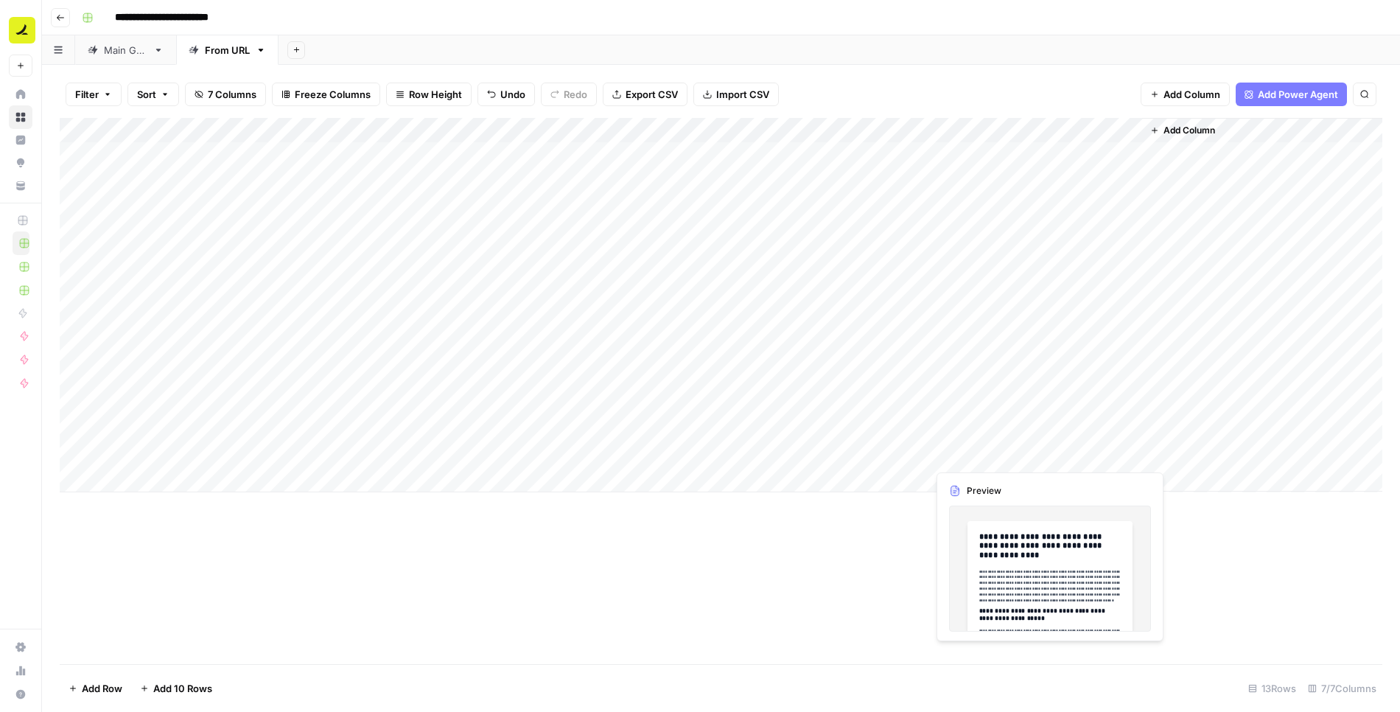
click at [962, 455] on div "Add Column" at bounding box center [721, 305] width 1322 height 374
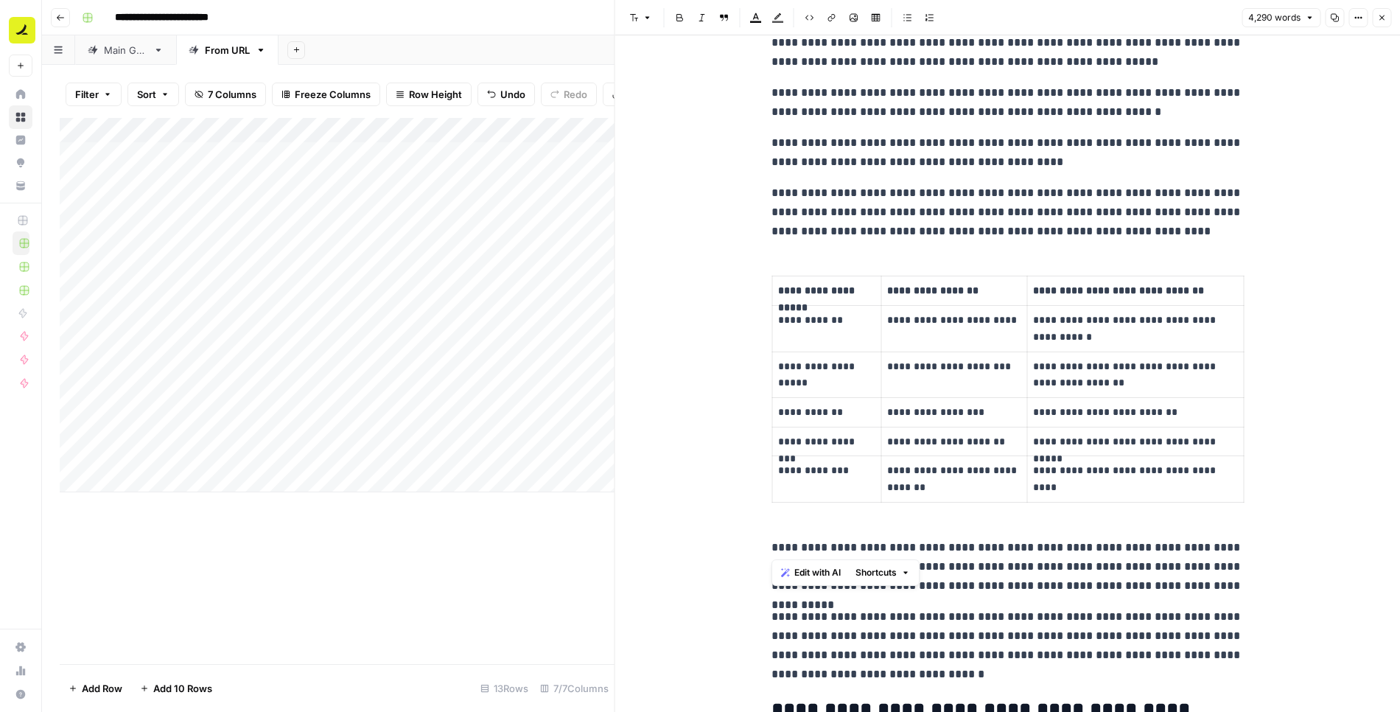
scroll to position [1107, 0]
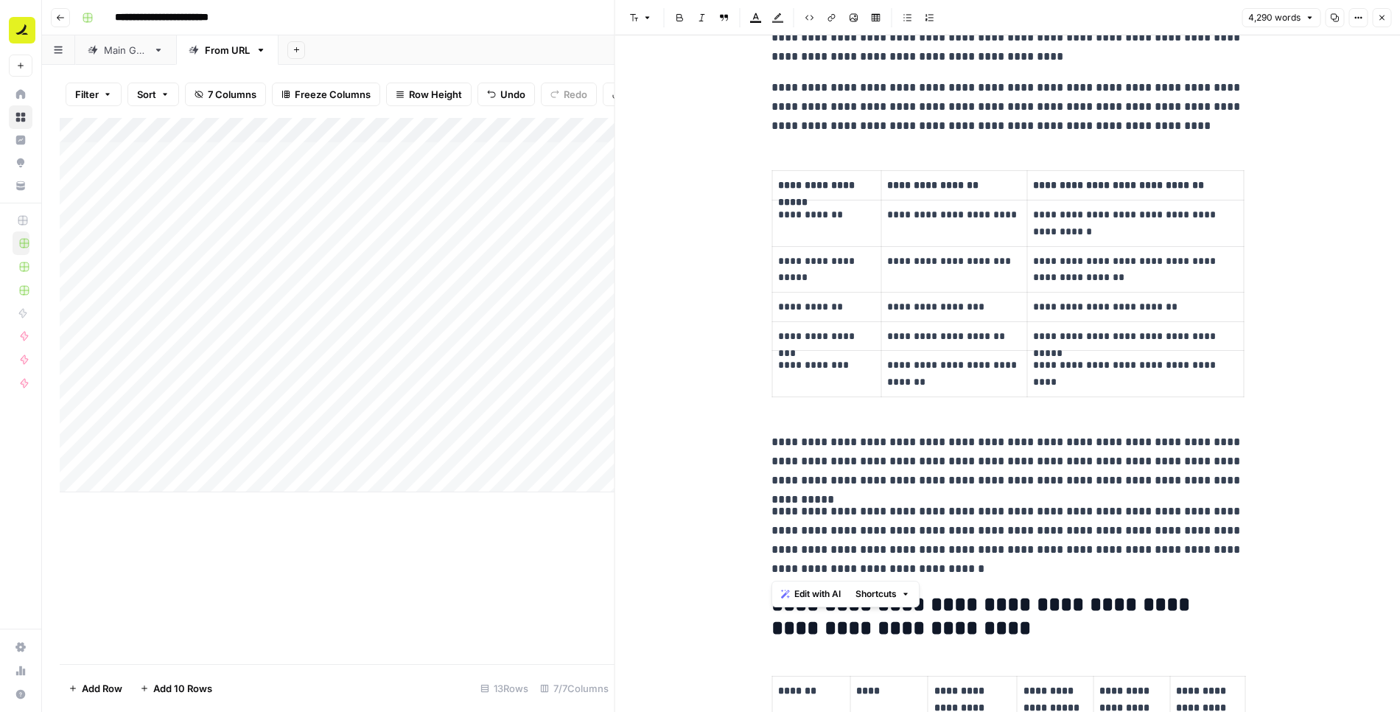
drag, startPoint x: 774, startPoint y: 74, endPoint x: 1015, endPoint y: 570, distance: 551.3
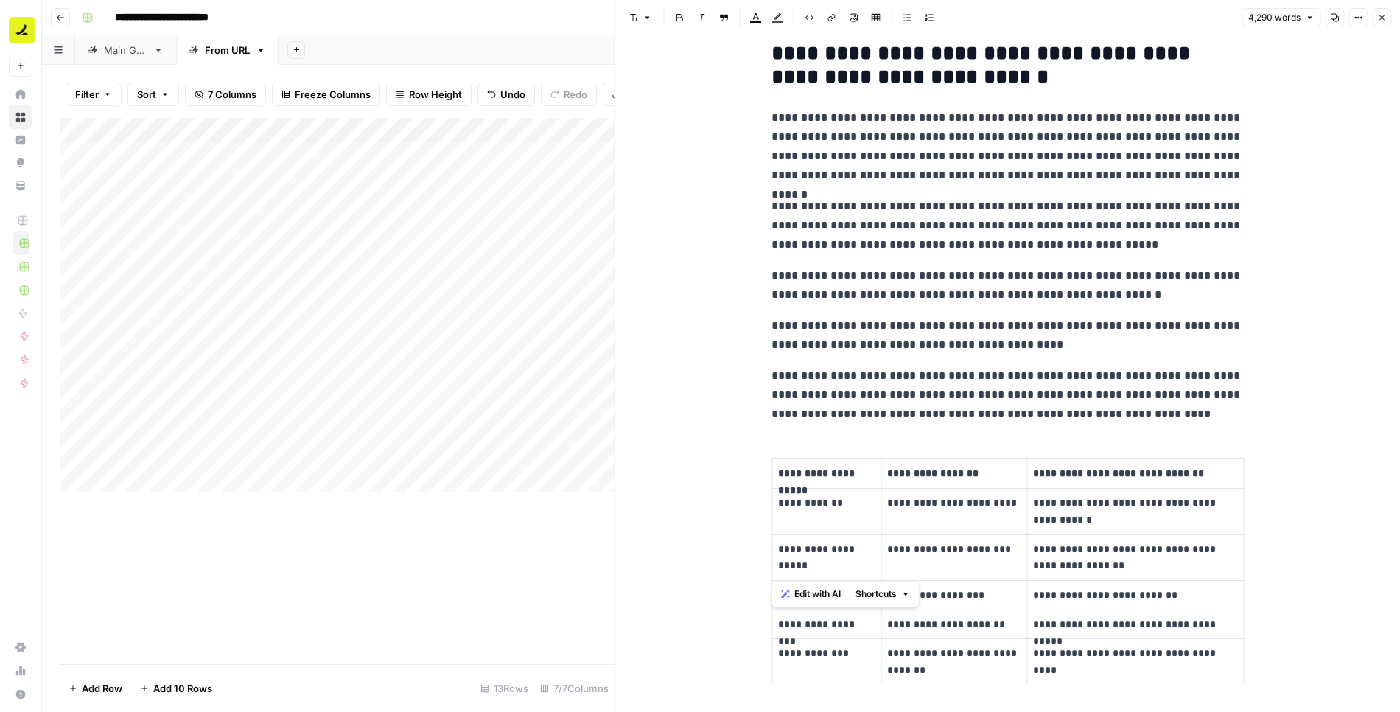
scroll to position [812, 0]
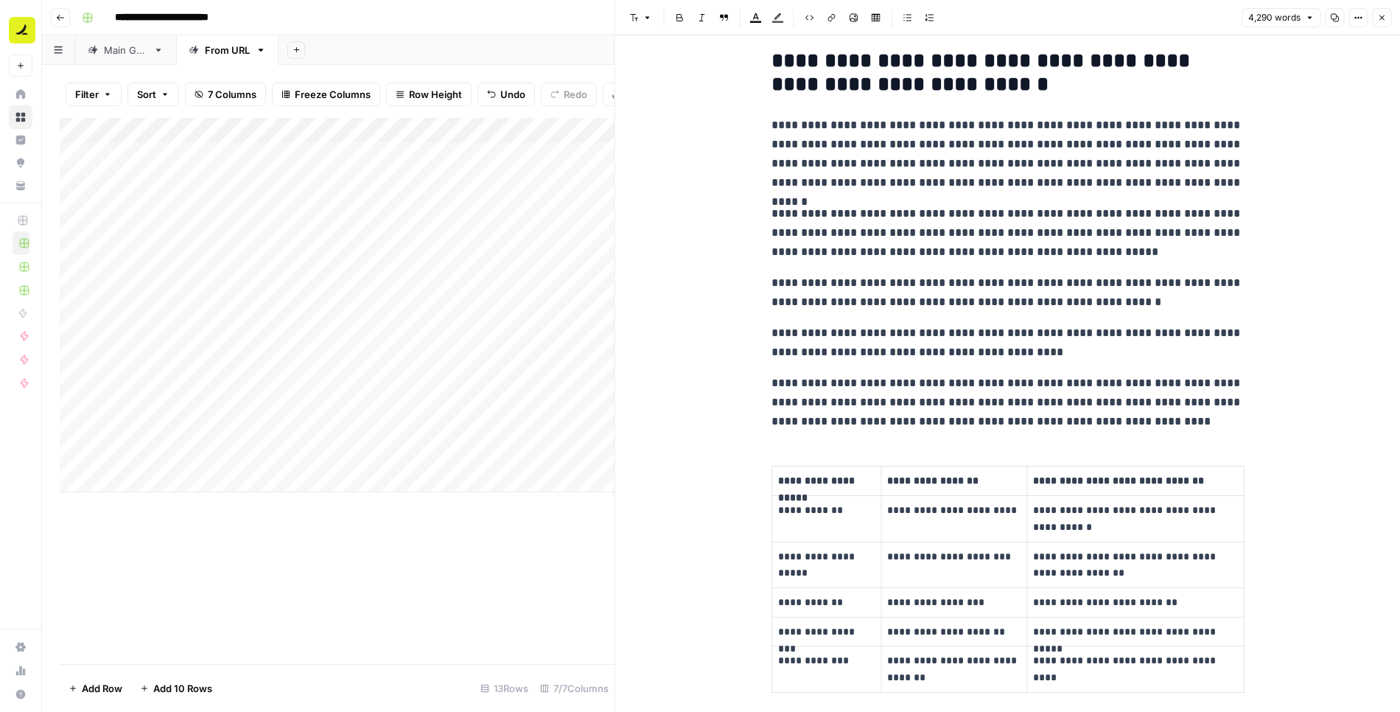
click at [1025, 292] on p "**********" at bounding box center [1007, 292] width 472 height 38
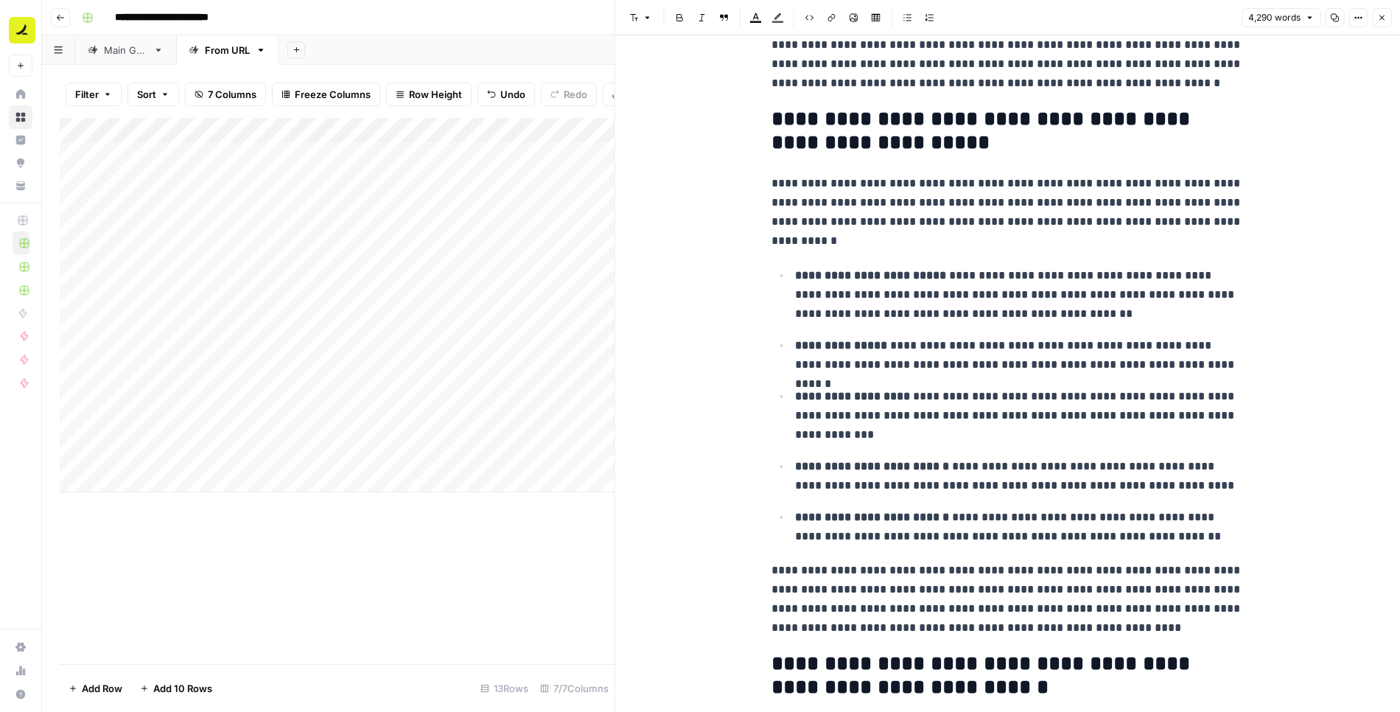
scroll to position [221, 0]
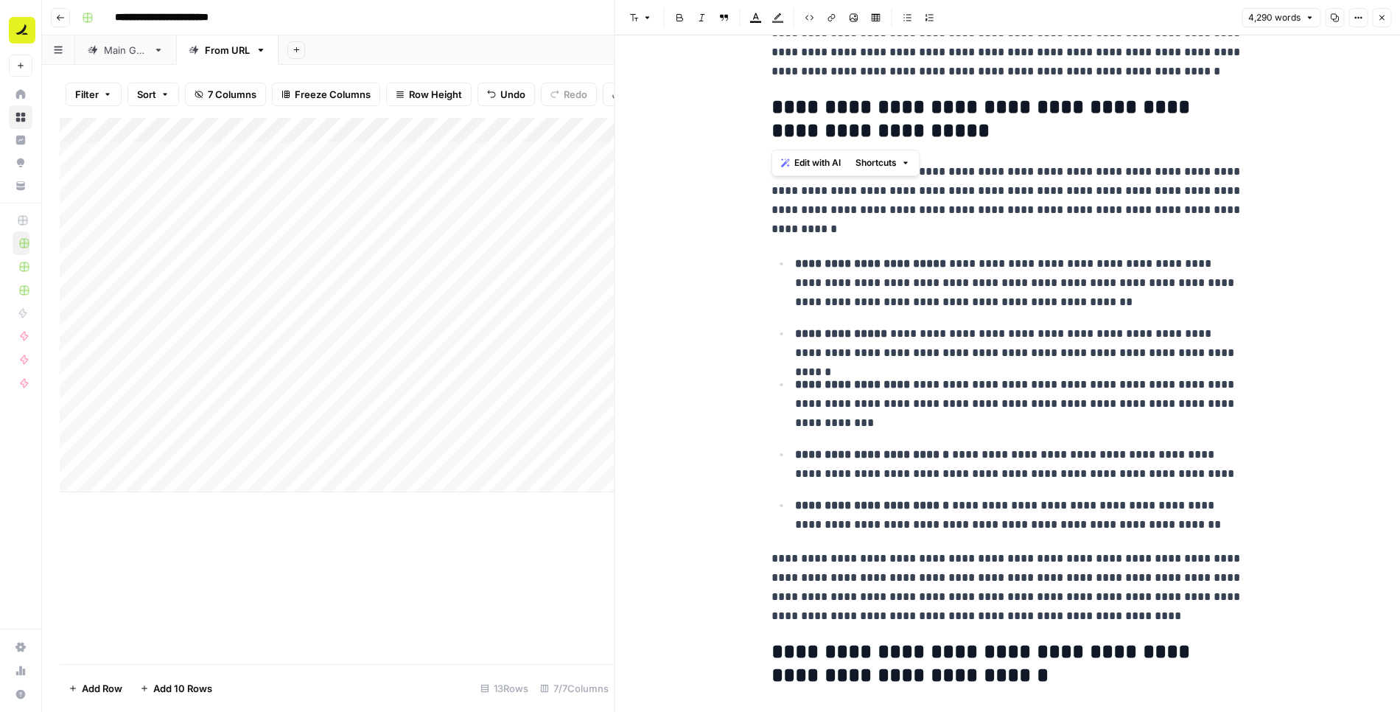
drag, startPoint x: 894, startPoint y: 136, endPoint x: 746, endPoint y: 116, distance: 149.3
click at [883, 226] on p "**********" at bounding box center [1007, 200] width 472 height 77
drag, startPoint x: 769, startPoint y: 105, endPoint x: 1197, endPoint y: 612, distance: 662.9
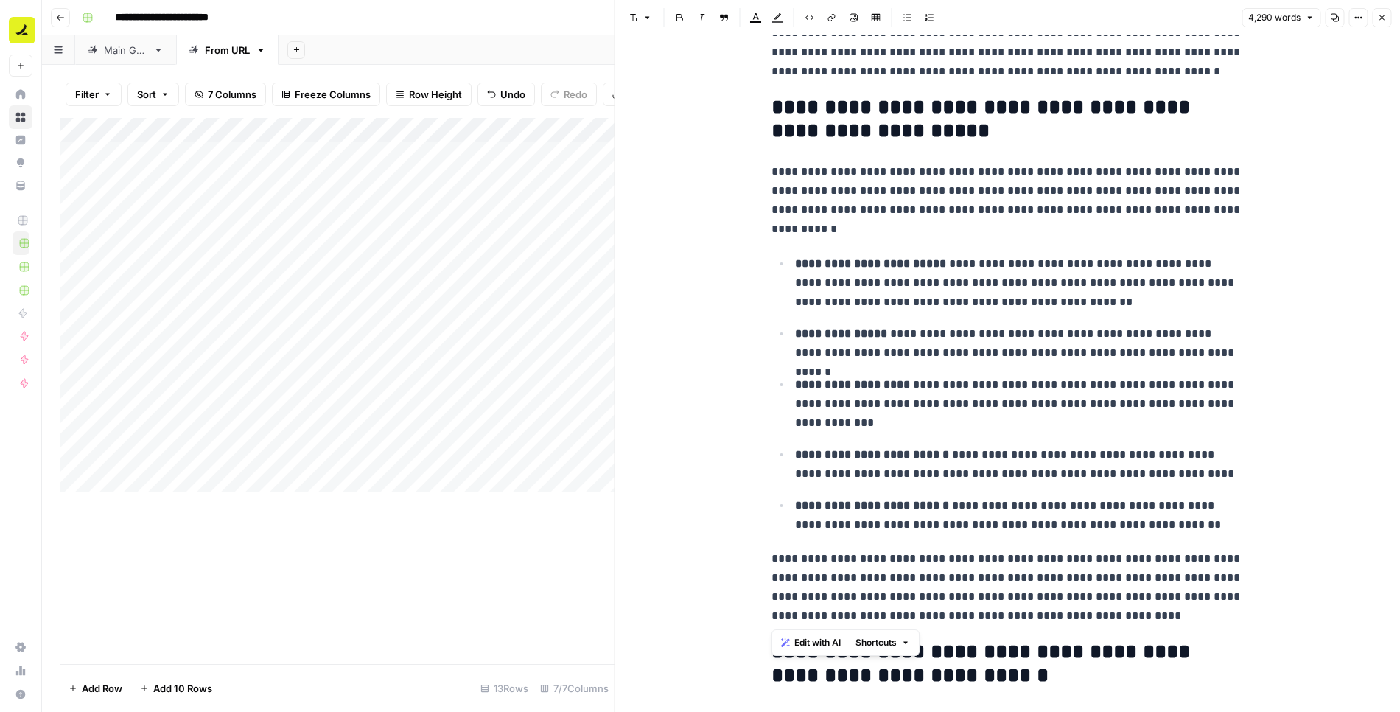
click at [838, 184] on p "**********" at bounding box center [1007, 200] width 472 height 77
drag, startPoint x: 766, startPoint y: 169, endPoint x: 833, endPoint y: 236, distance: 95.3
click at [923, 231] on p "**********" at bounding box center [1007, 200] width 472 height 77
click at [1386, 24] on button "Close" at bounding box center [1381, 17] width 19 height 19
